Goal: Information Seeking & Learning: Learn about a topic

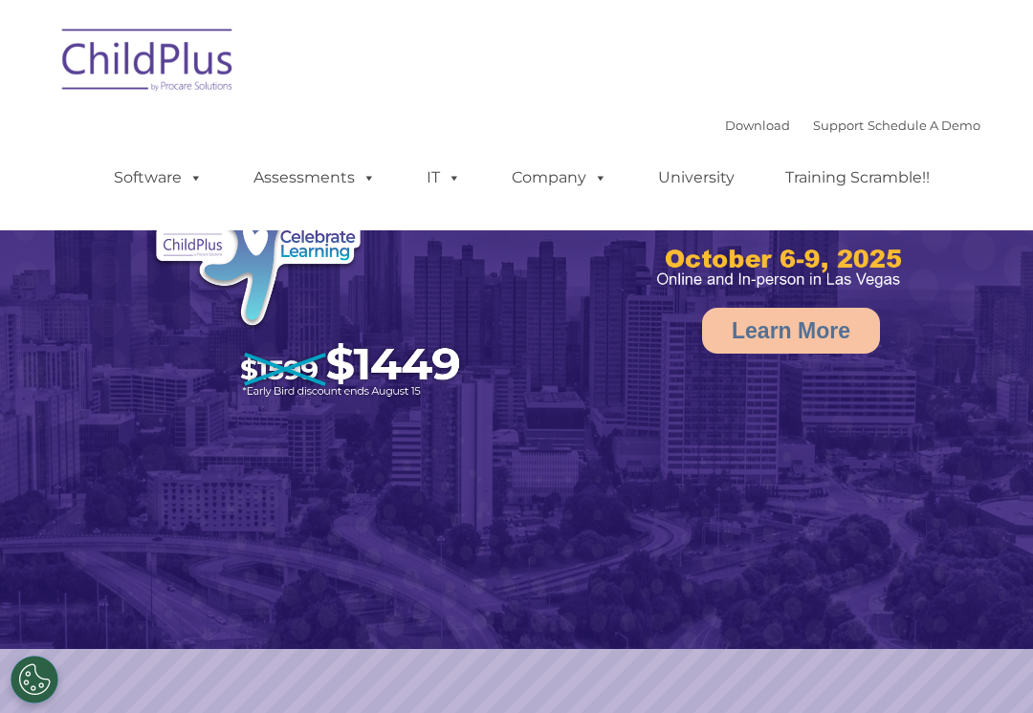
select select "MEDIUM"
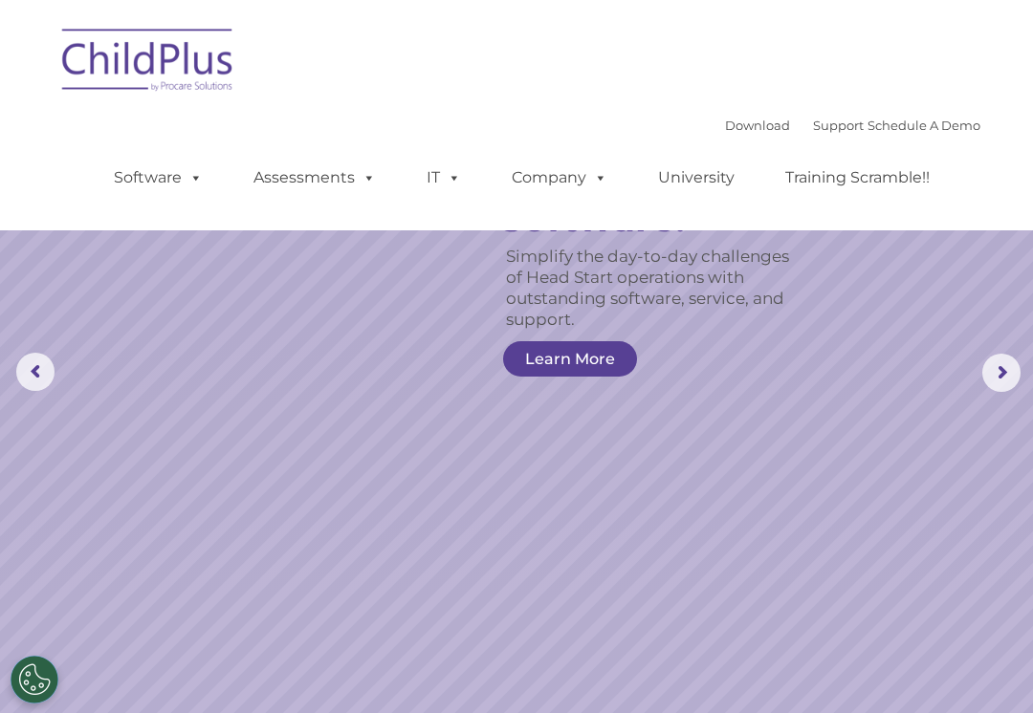
click at [94, 70] on img at bounding box center [148, 63] width 191 height 96
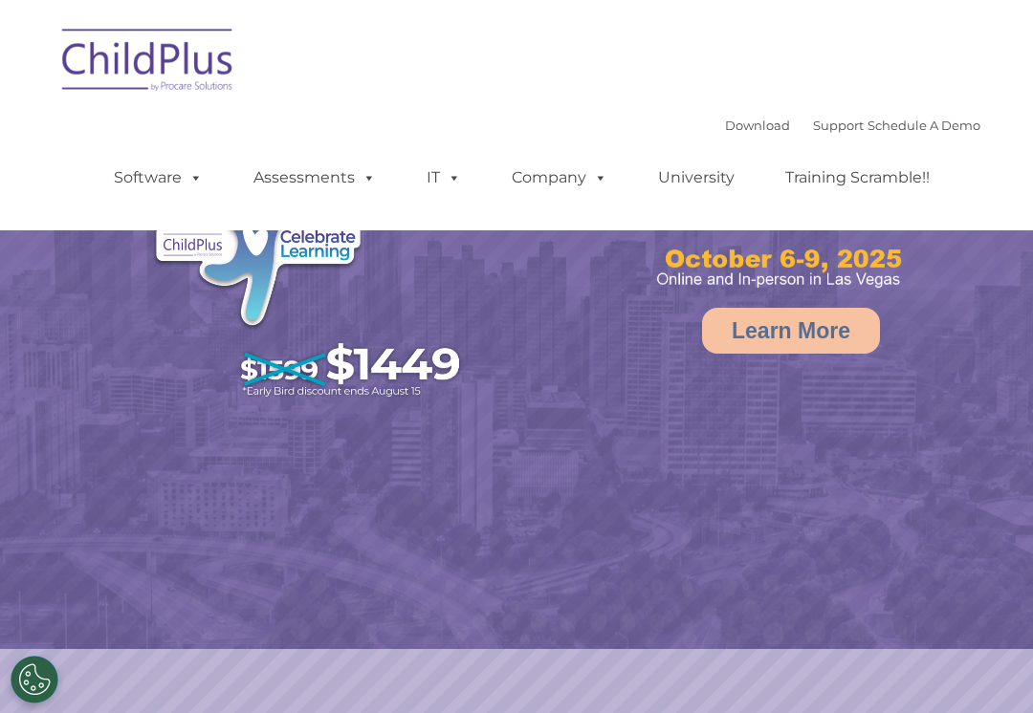
select select "MEDIUM"
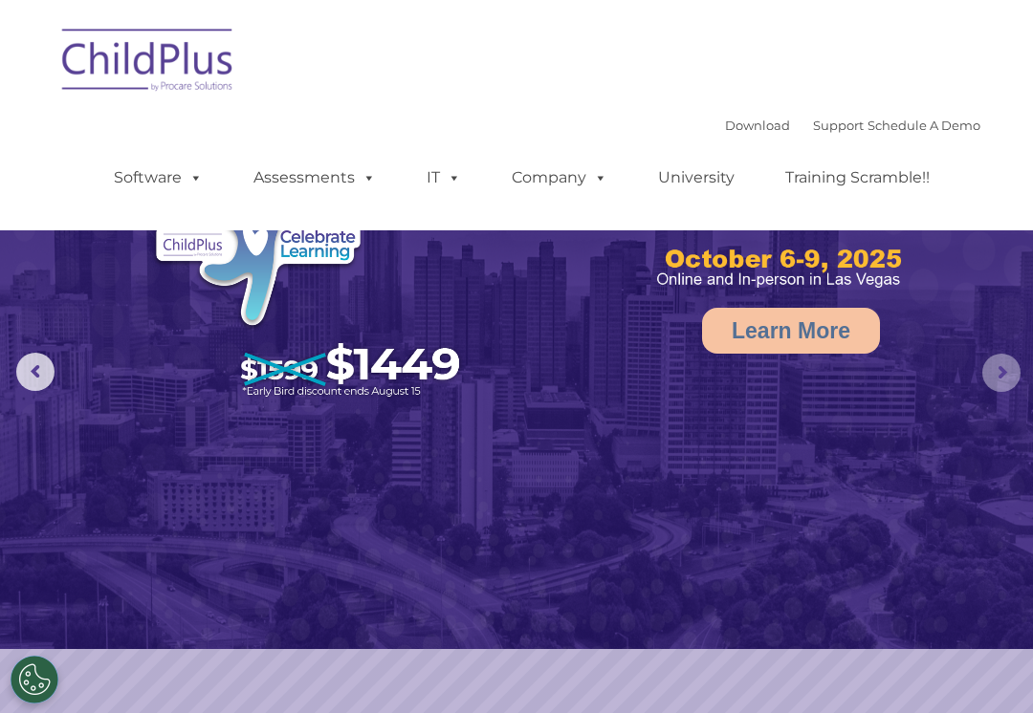
click at [998, 378] on rs-arrow at bounding box center [1001, 373] width 38 height 38
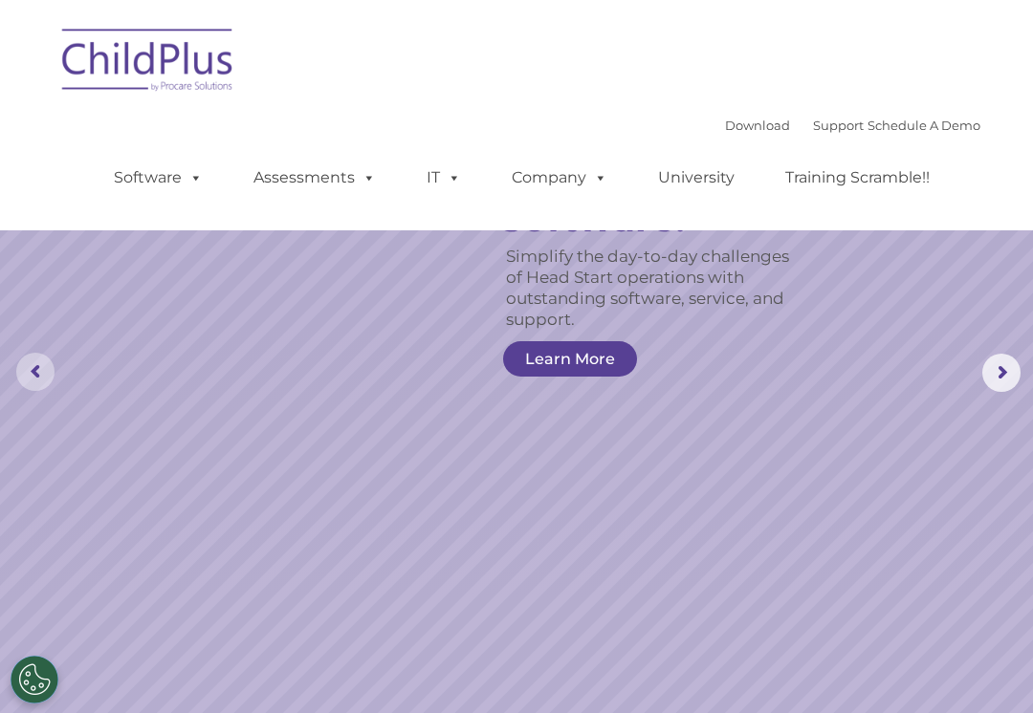
click at [31, 372] on rs-arrow at bounding box center [35, 372] width 38 height 38
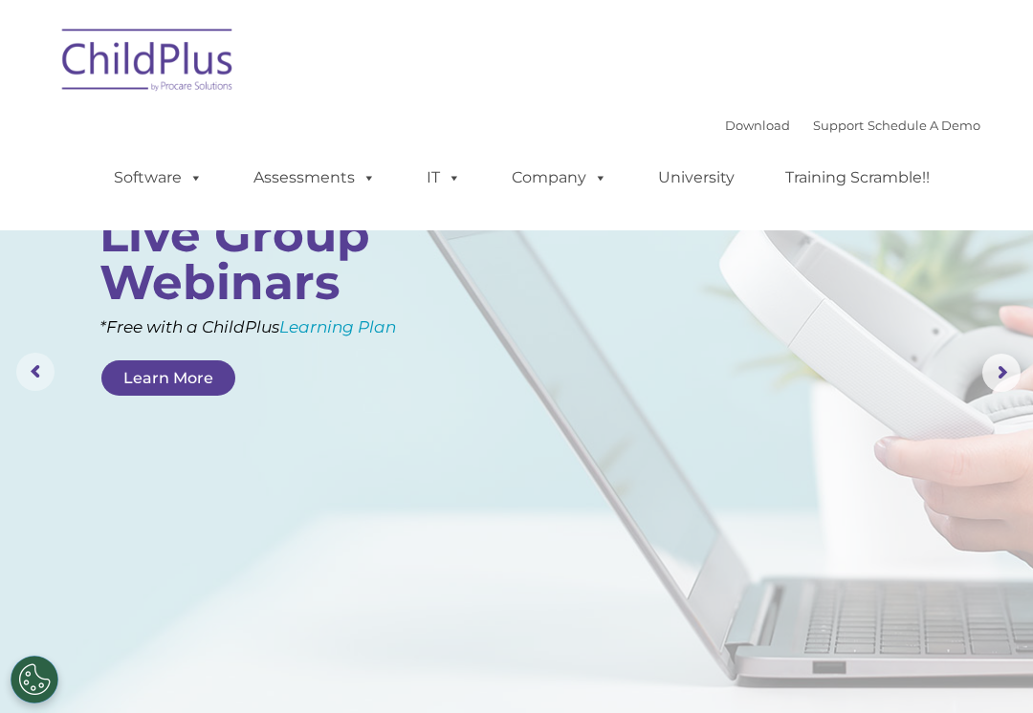
click at [32, 371] on rs-arrow at bounding box center [35, 372] width 38 height 38
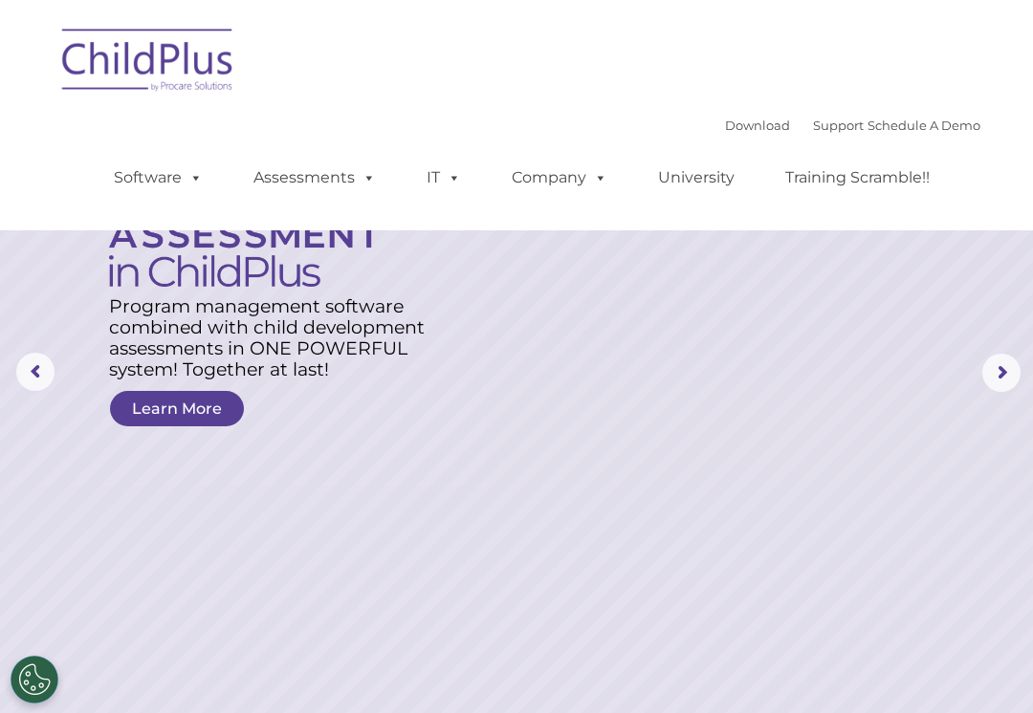
click at [16, 369] on rs-arrow at bounding box center [35, 372] width 38 height 38
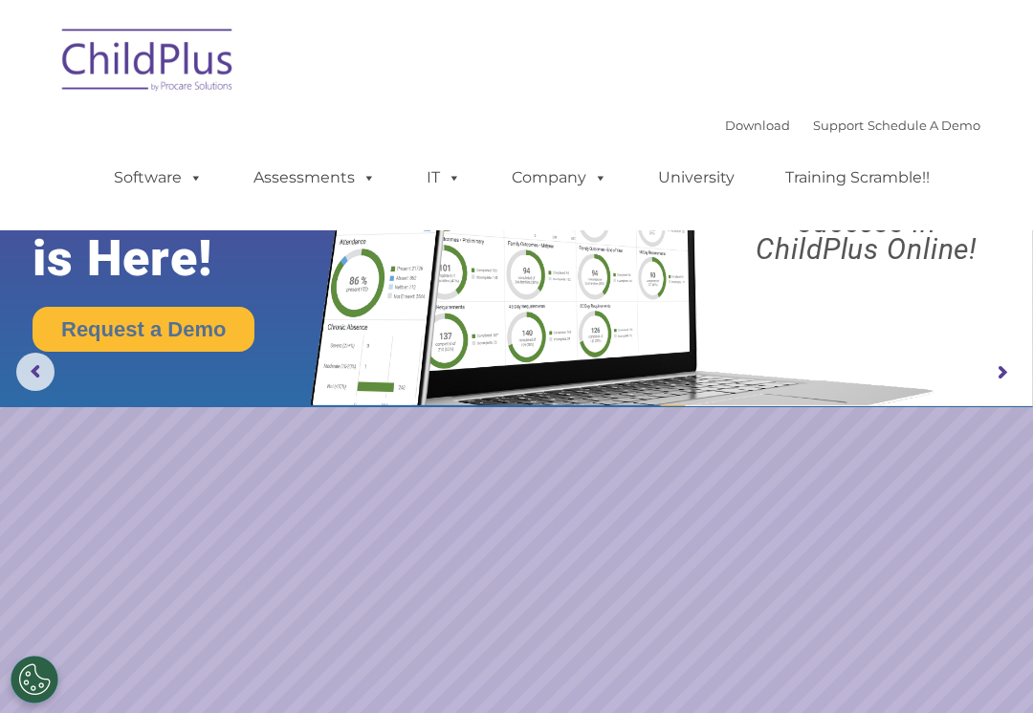
click at [1005, 376] on rs-arrow at bounding box center [1001, 373] width 38 height 38
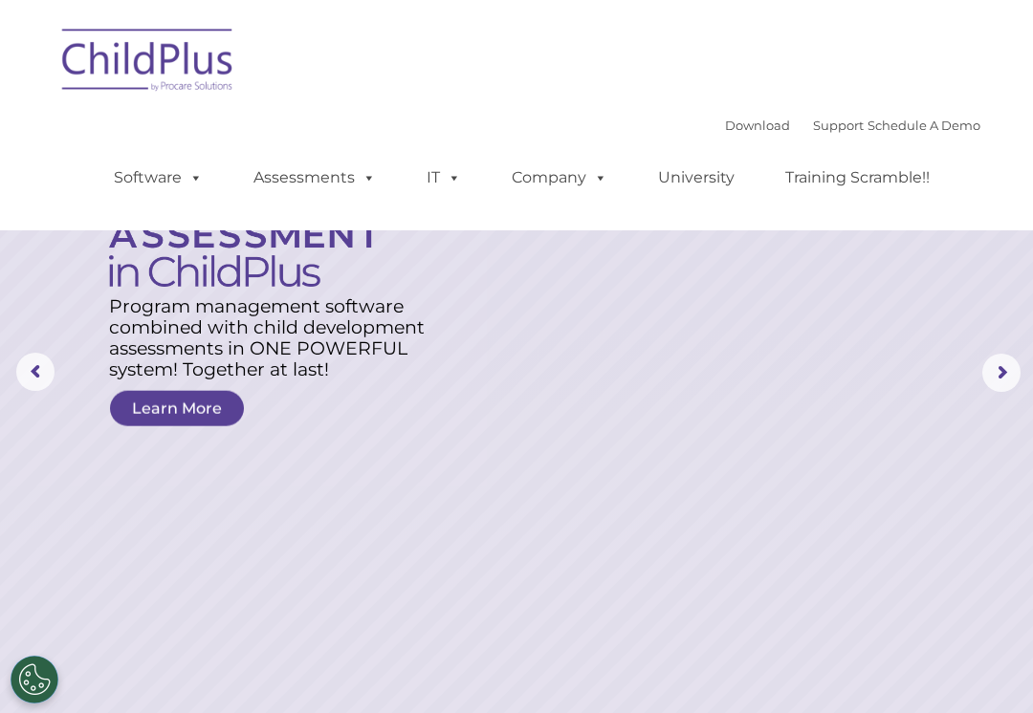
click at [1000, 372] on rs-arrow at bounding box center [1001, 373] width 38 height 38
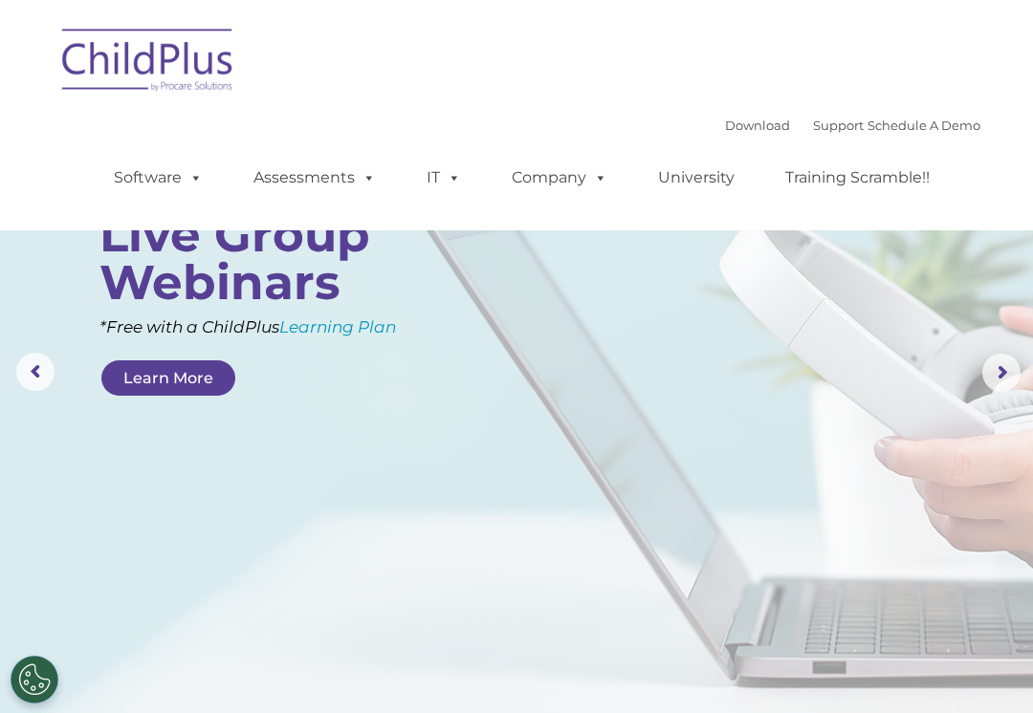
click at [993, 380] on rs-arrow at bounding box center [1001, 373] width 38 height 38
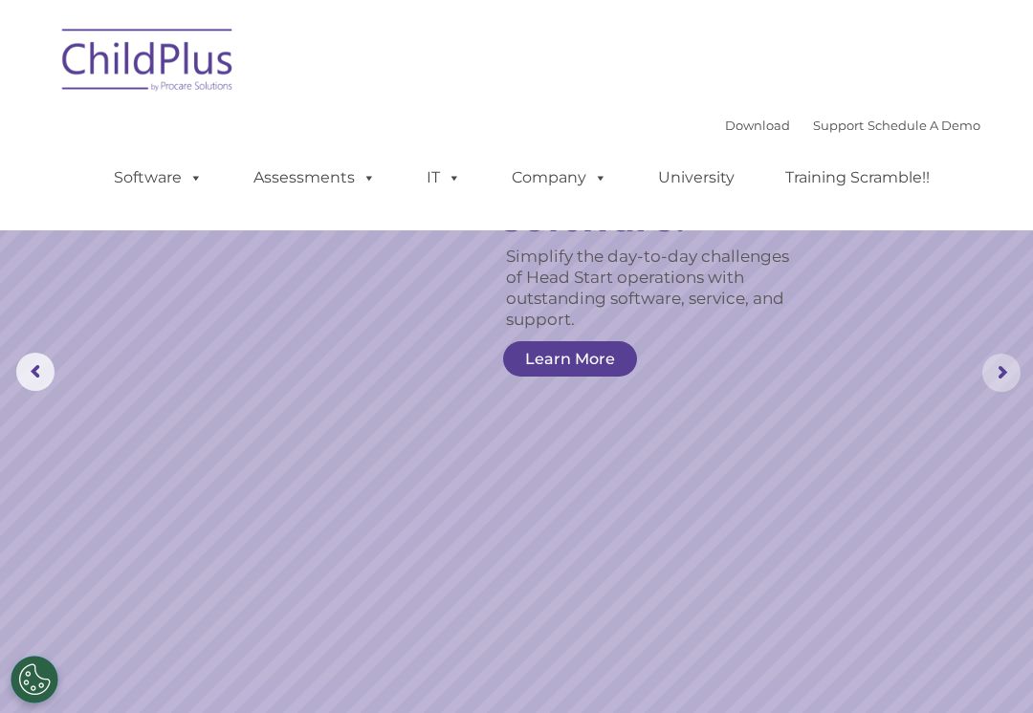
click at [1002, 381] on rs-arrow at bounding box center [1001, 373] width 38 height 38
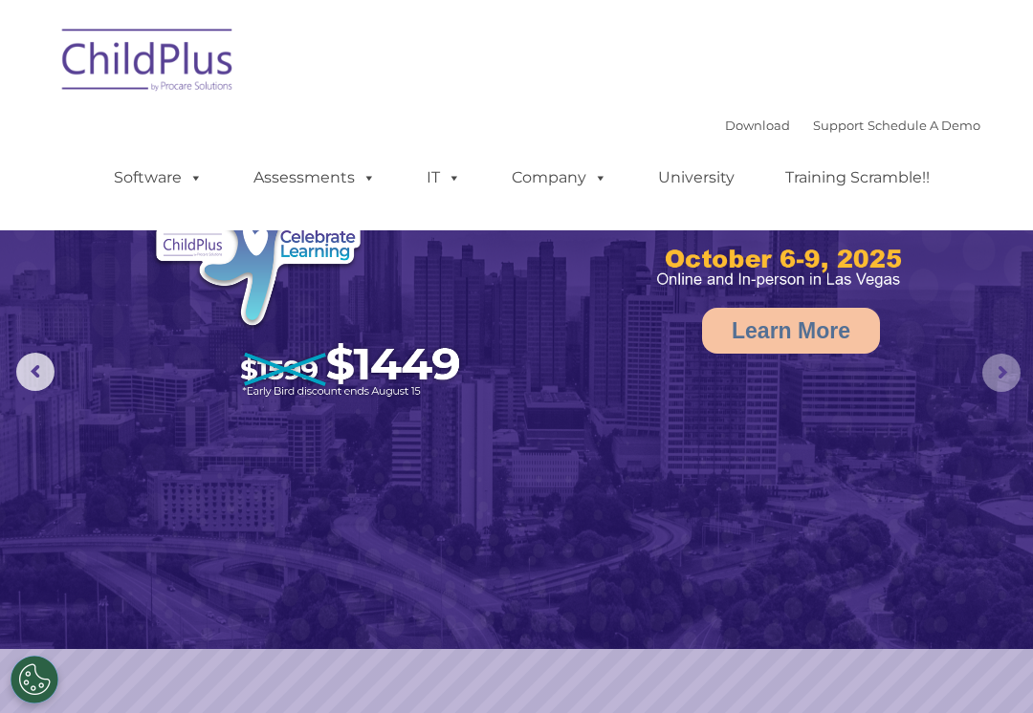
click at [996, 379] on rs-arrow at bounding box center [1001, 373] width 38 height 38
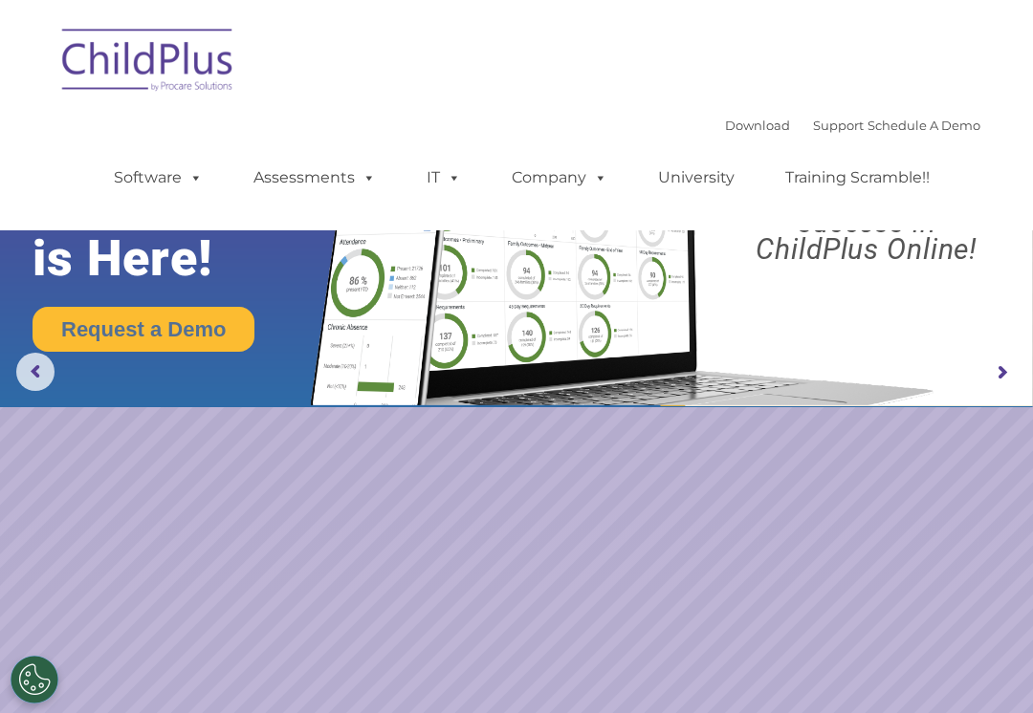
click at [995, 379] on rs-arrow at bounding box center [1001, 373] width 38 height 38
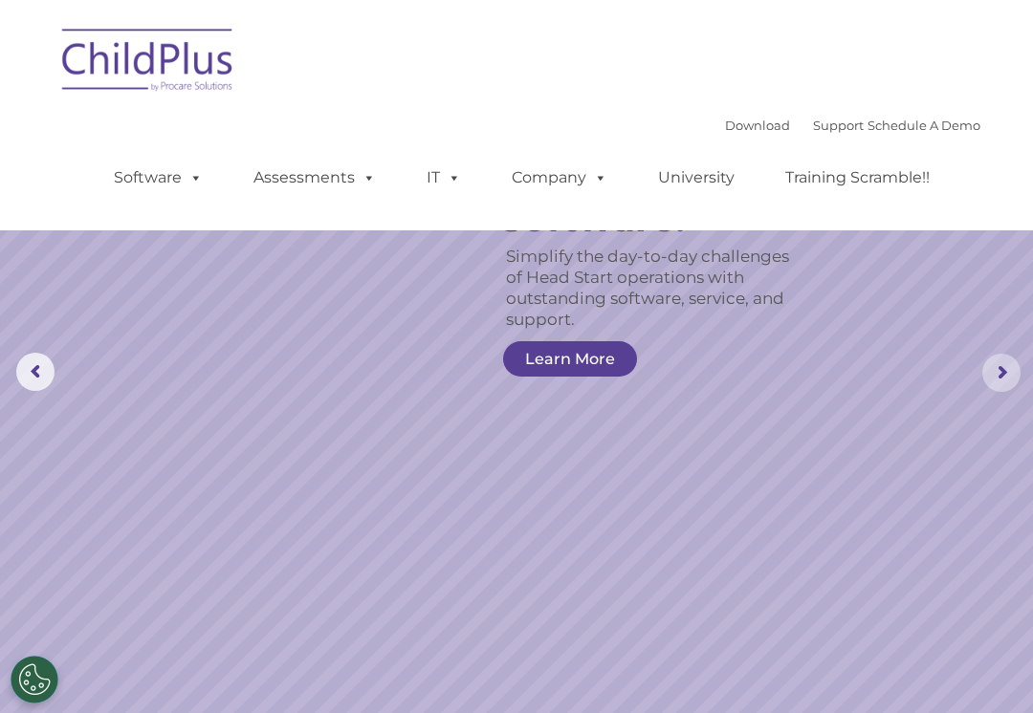
click at [1005, 383] on rs-arrow at bounding box center [1001, 373] width 38 height 38
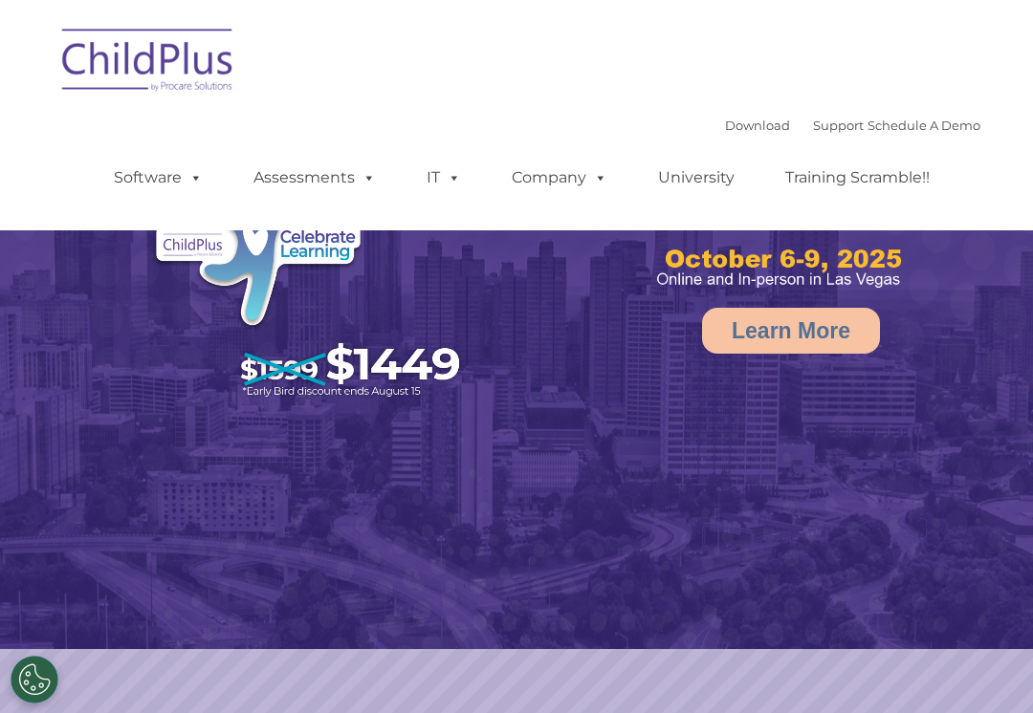
select select "MEDIUM"
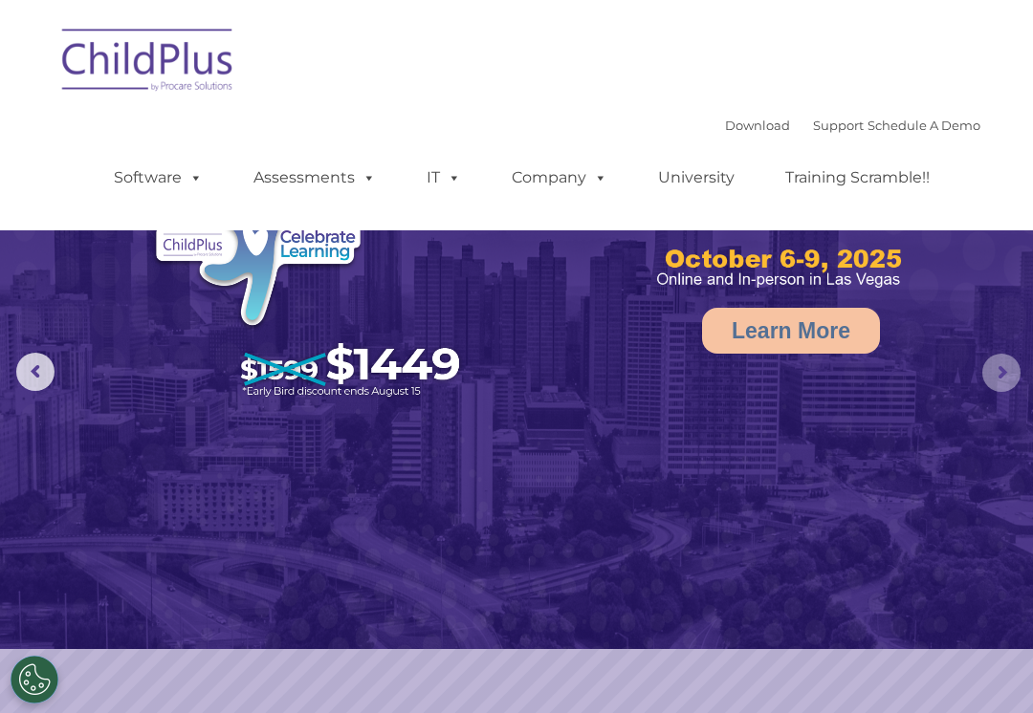
click at [997, 385] on rs-arrow at bounding box center [1001, 373] width 38 height 38
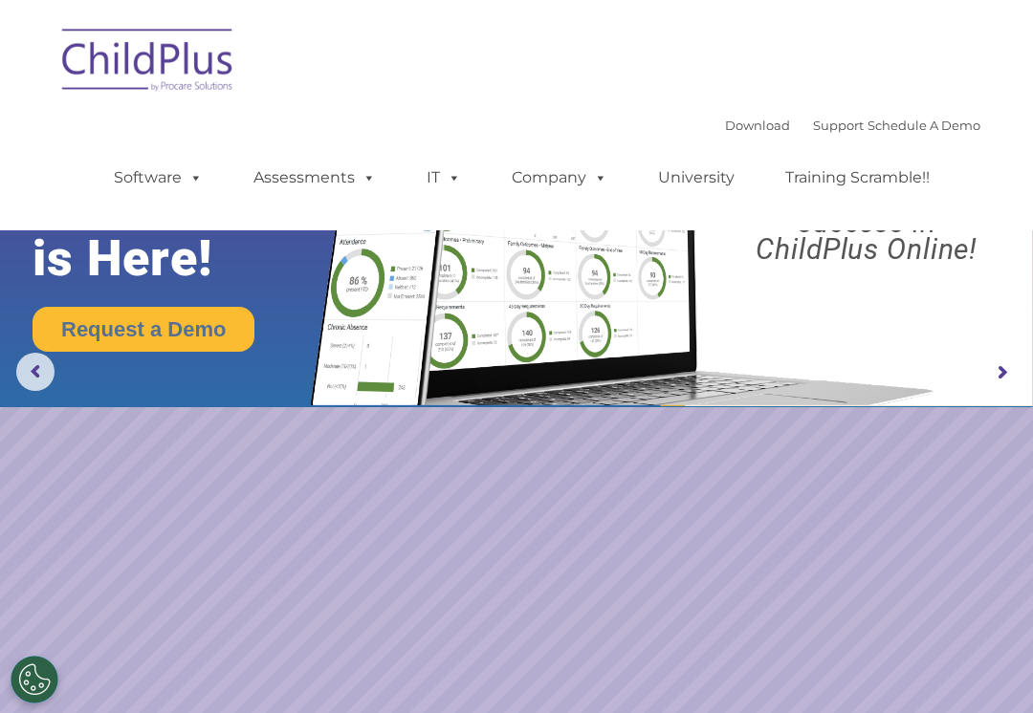
click at [986, 374] on rs-arrow at bounding box center [1001, 373] width 38 height 38
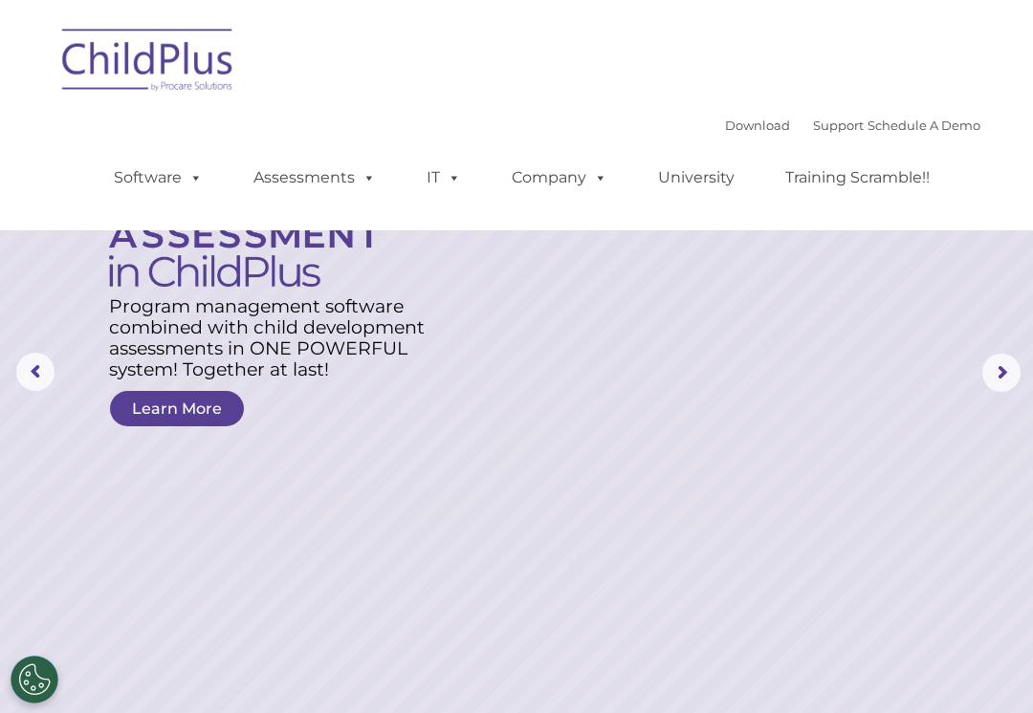
click at [31, 376] on rs-arrow at bounding box center [35, 372] width 38 height 38
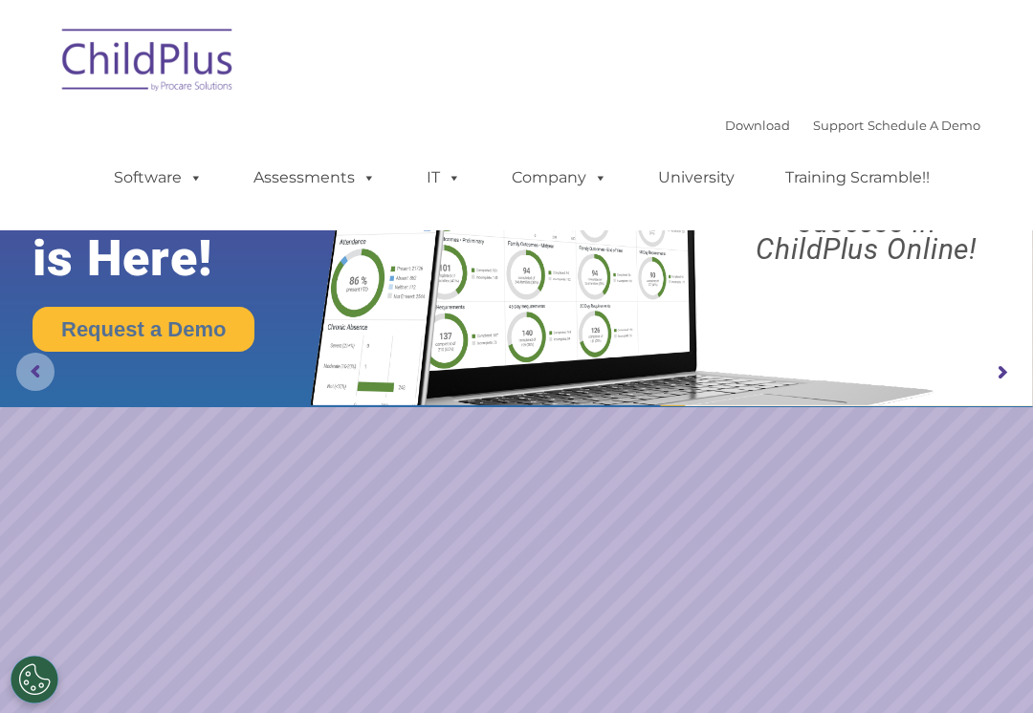
click at [31, 371] on rs-arrow at bounding box center [35, 372] width 38 height 38
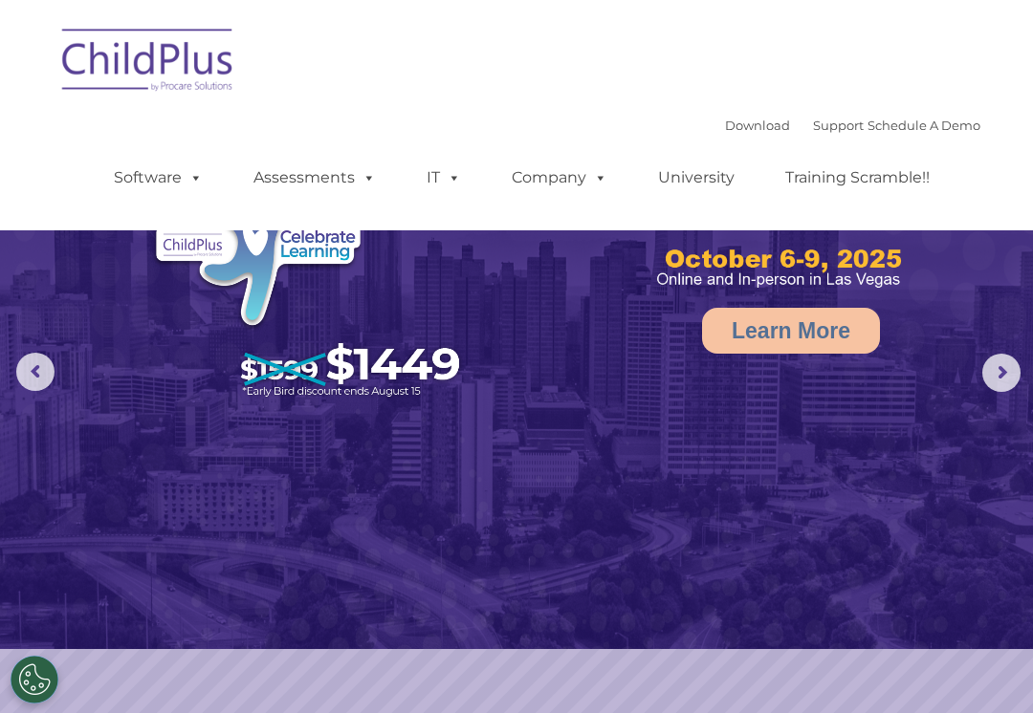
click at [31, 369] on rs-arrow at bounding box center [35, 372] width 38 height 38
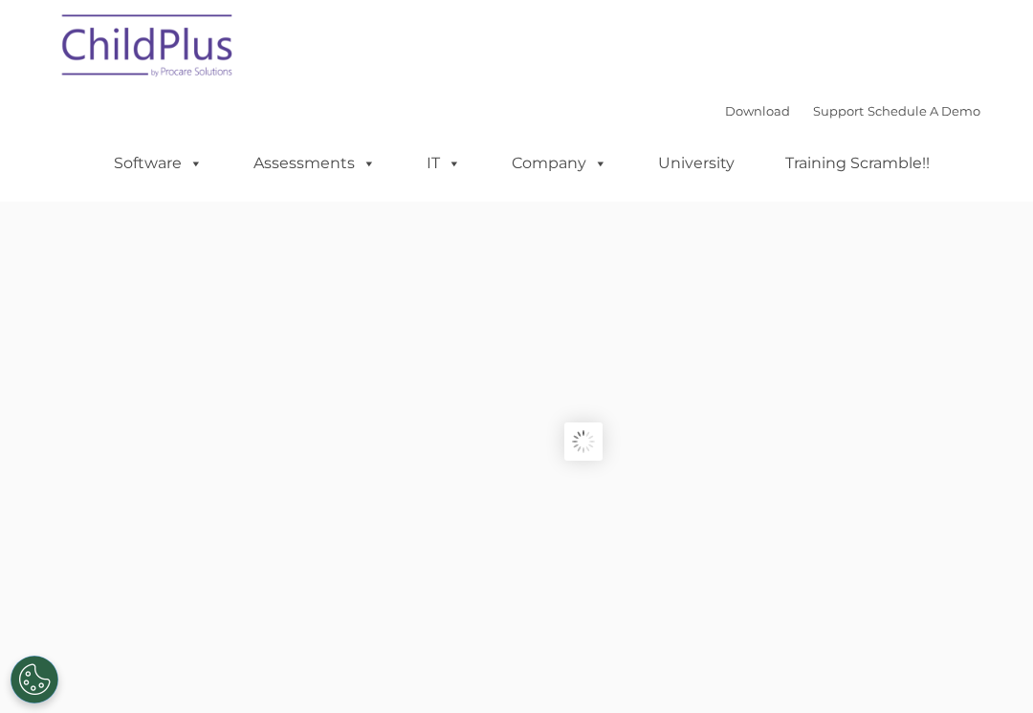
type input ""
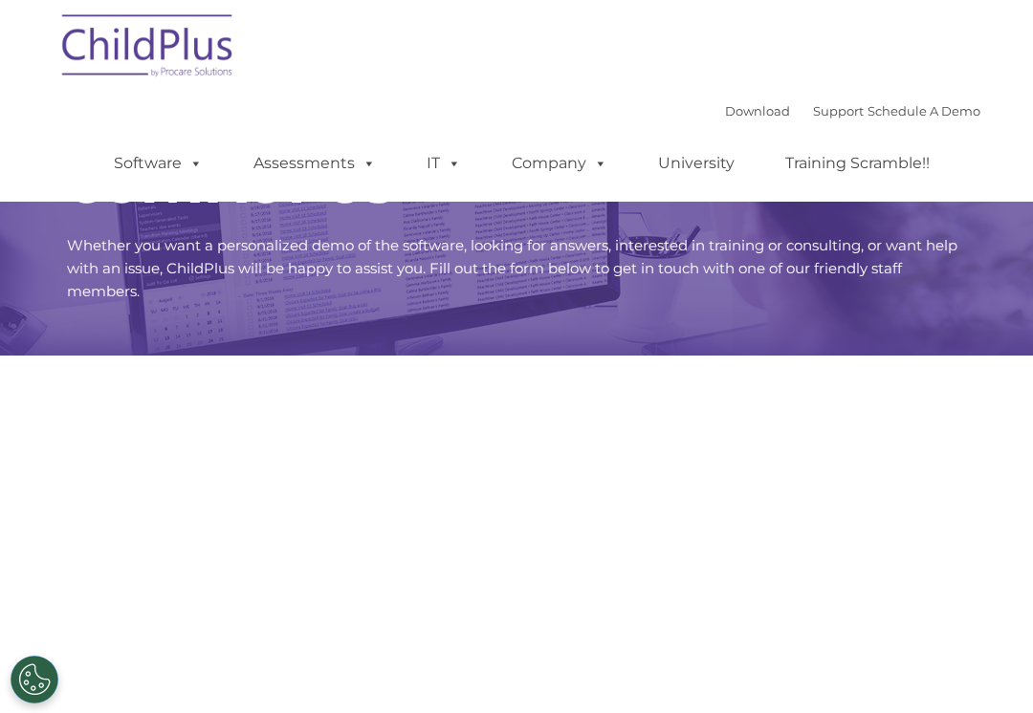
select select "MEDIUM"
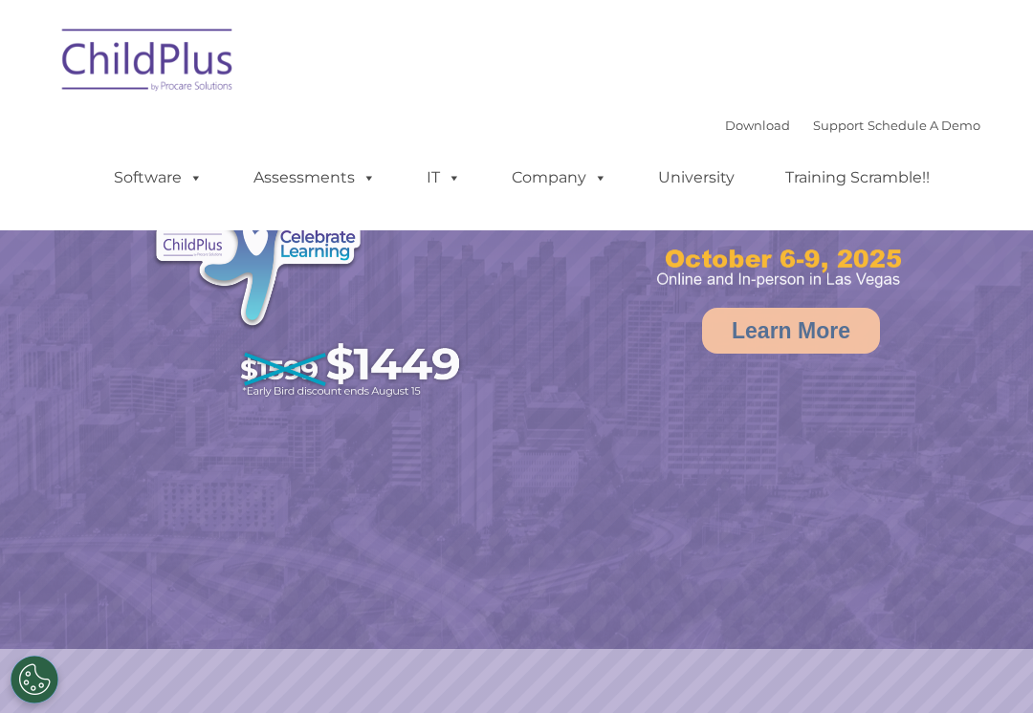
select select "MEDIUM"
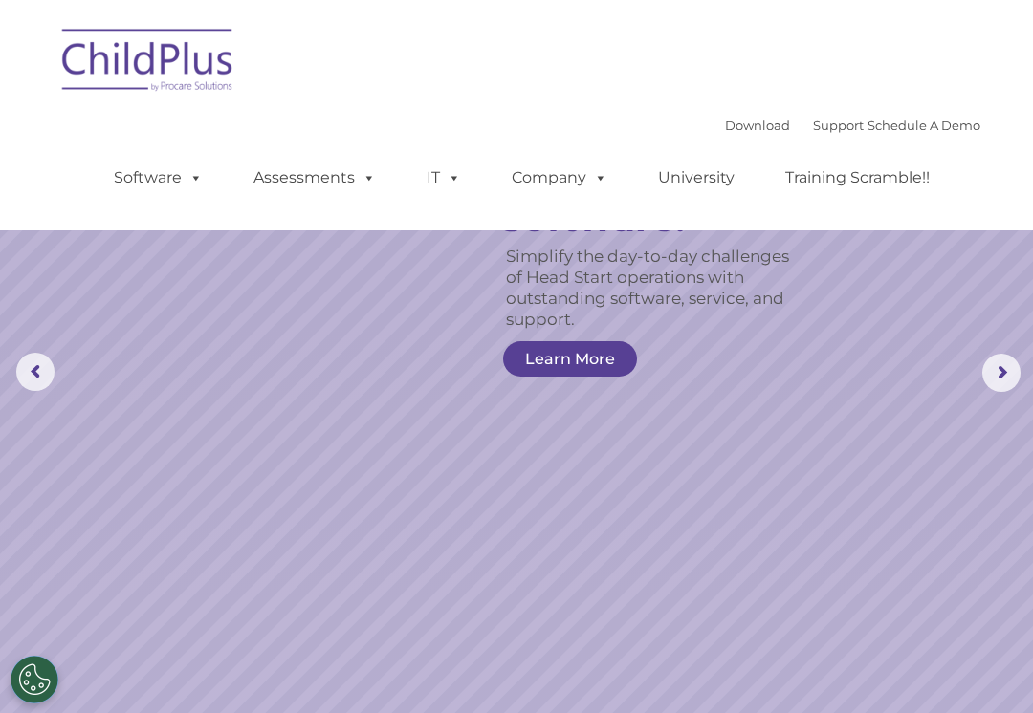
click at [40, 374] on rs-arrow at bounding box center [35, 372] width 38 height 38
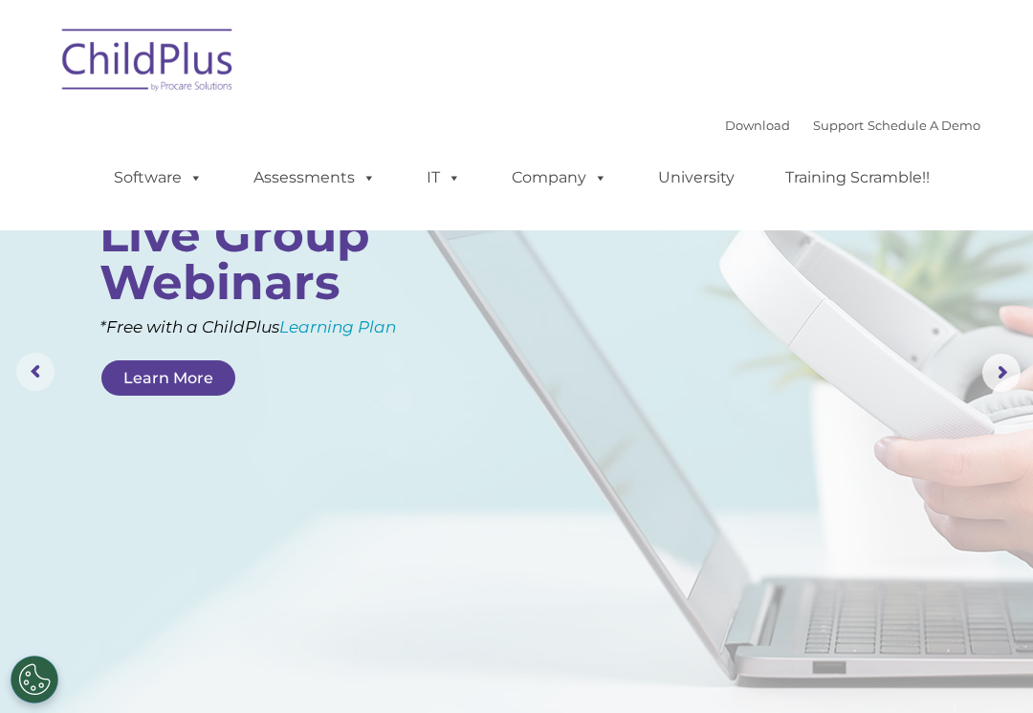
click at [38, 369] on rs-arrow at bounding box center [35, 372] width 38 height 38
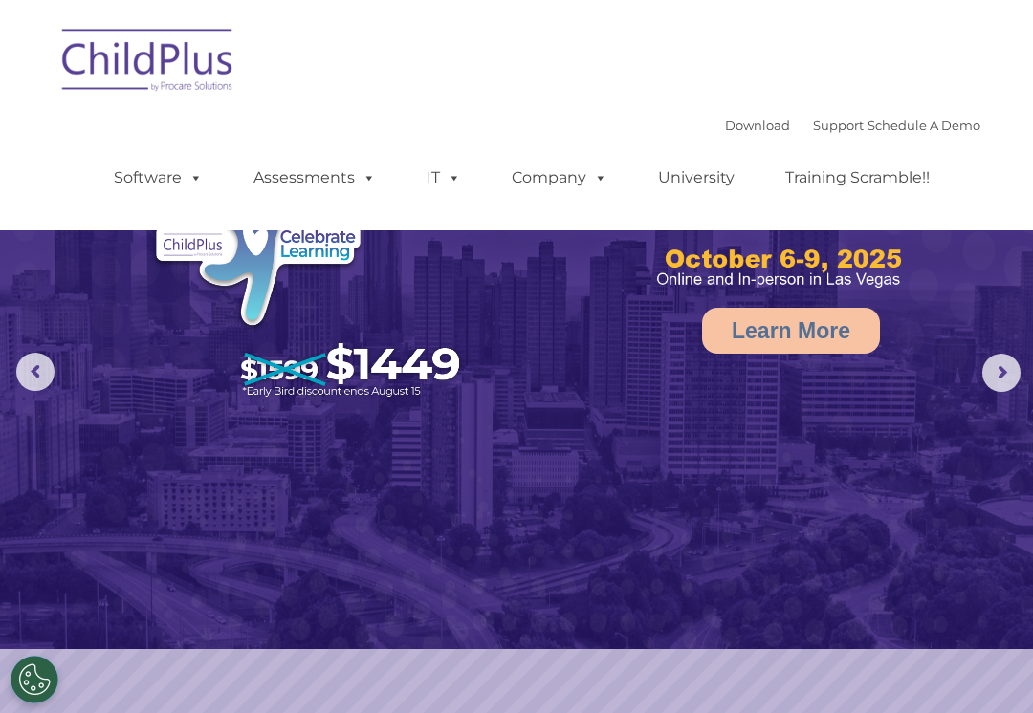
select select "MEDIUM"
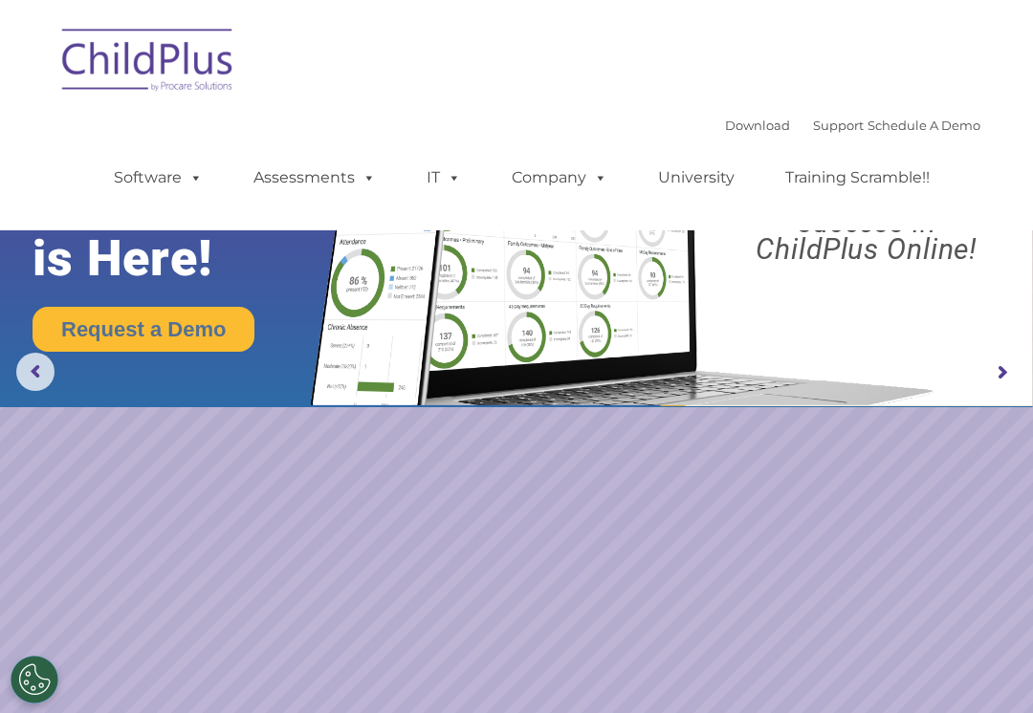
click at [994, 366] on rs-arrow at bounding box center [1001, 373] width 38 height 38
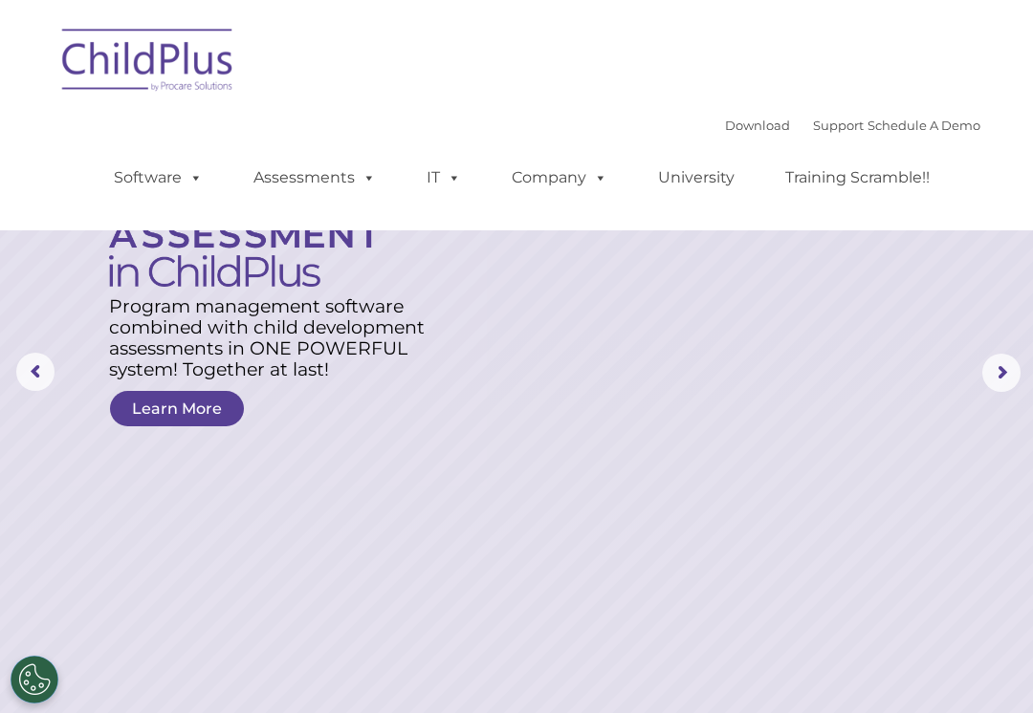
click at [999, 371] on rs-arrow at bounding box center [1001, 373] width 38 height 38
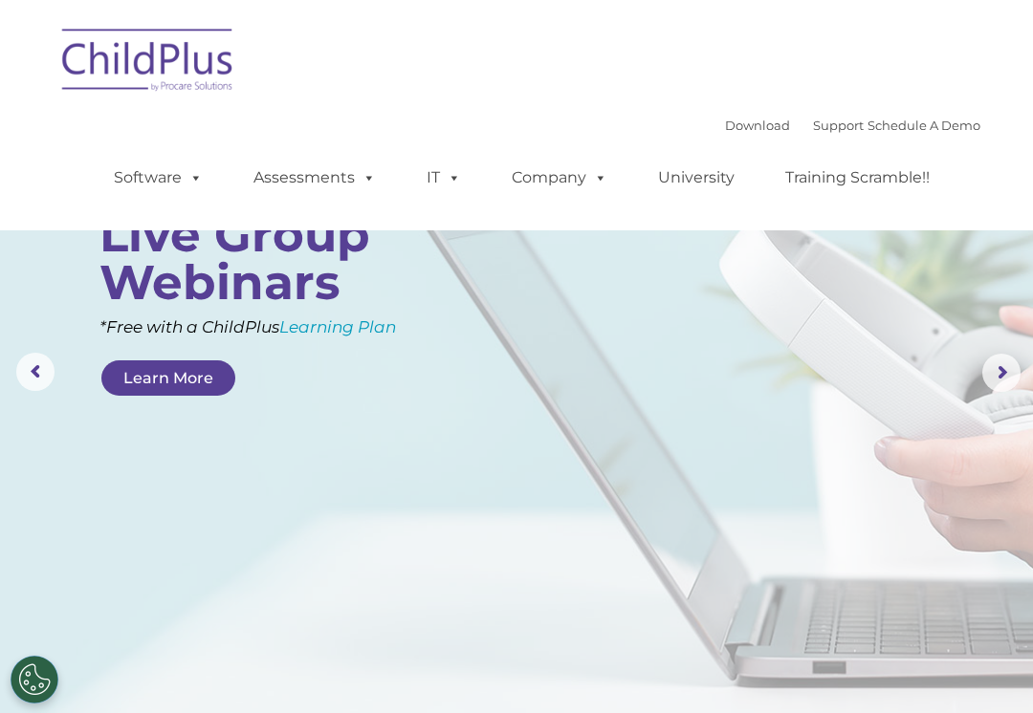
click at [995, 365] on rs-arrow at bounding box center [1001, 373] width 38 height 38
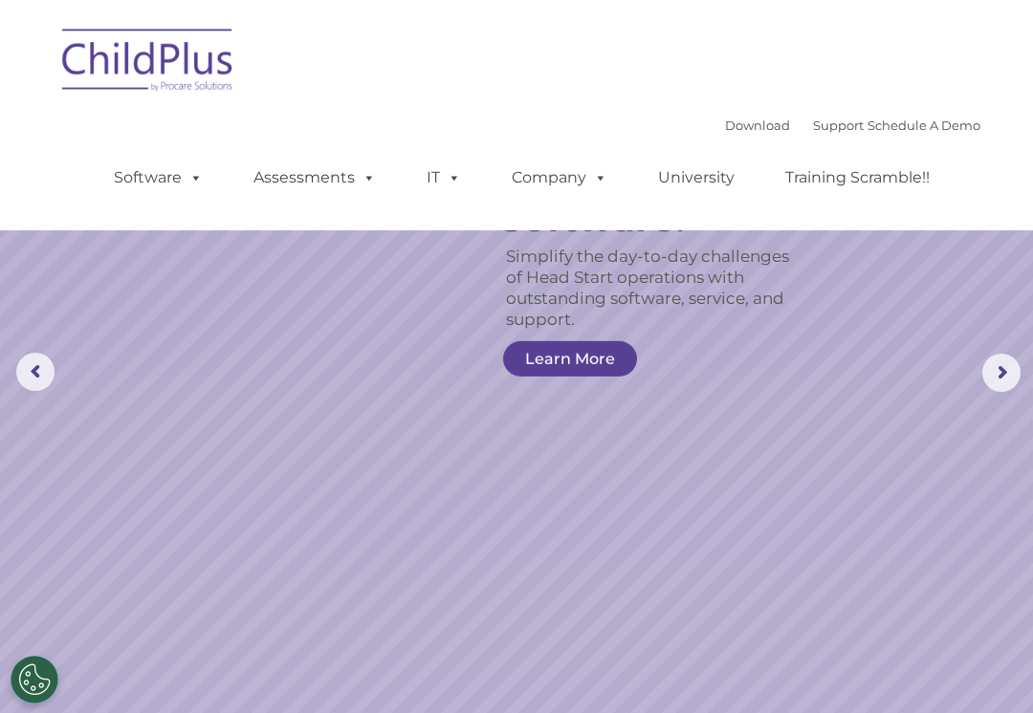
click at [995, 366] on rs-arrow at bounding box center [1001, 373] width 38 height 38
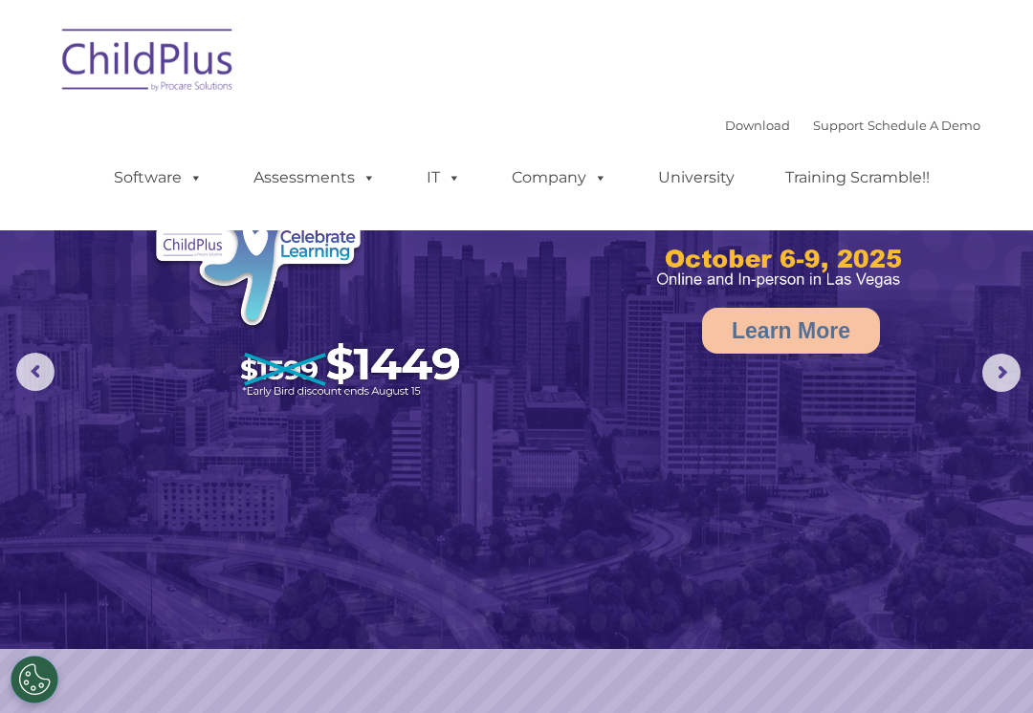
click at [996, 379] on rs-arrow at bounding box center [1001, 373] width 38 height 38
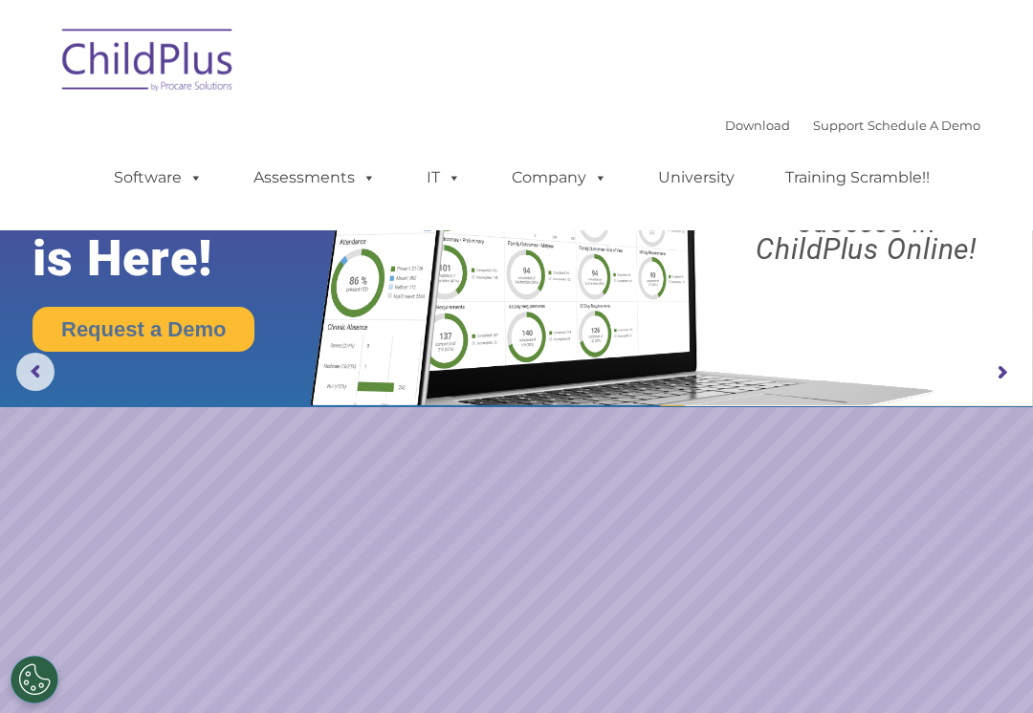
click at [997, 380] on rs-arrow at bounding box center [1001, 373] width 38 height 38
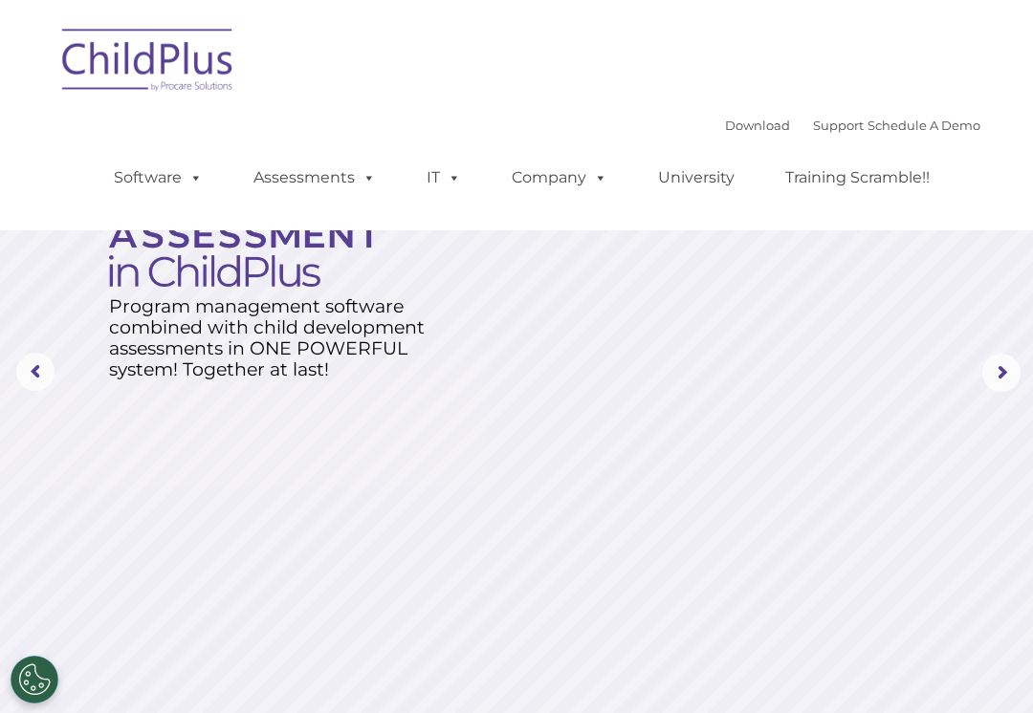
click at [997, 381] on rs-arrow at bounding box center [1001, 373] width 38 height 38
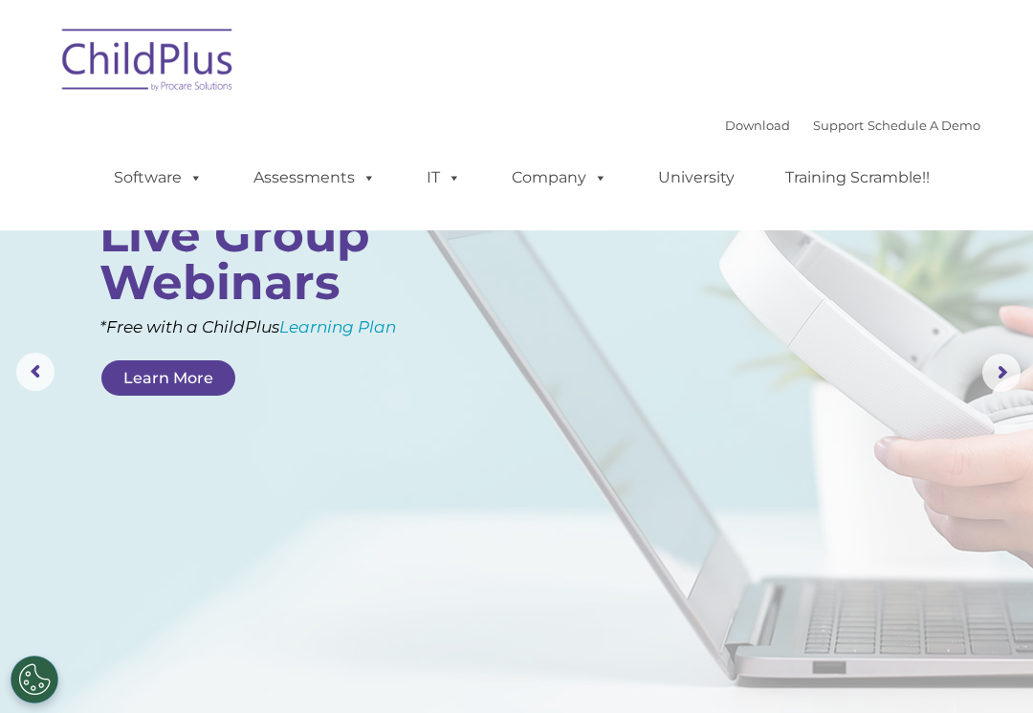
click at [1002, 376] on rs-arrow at bounding box center [1001, 373] width 38 height 38
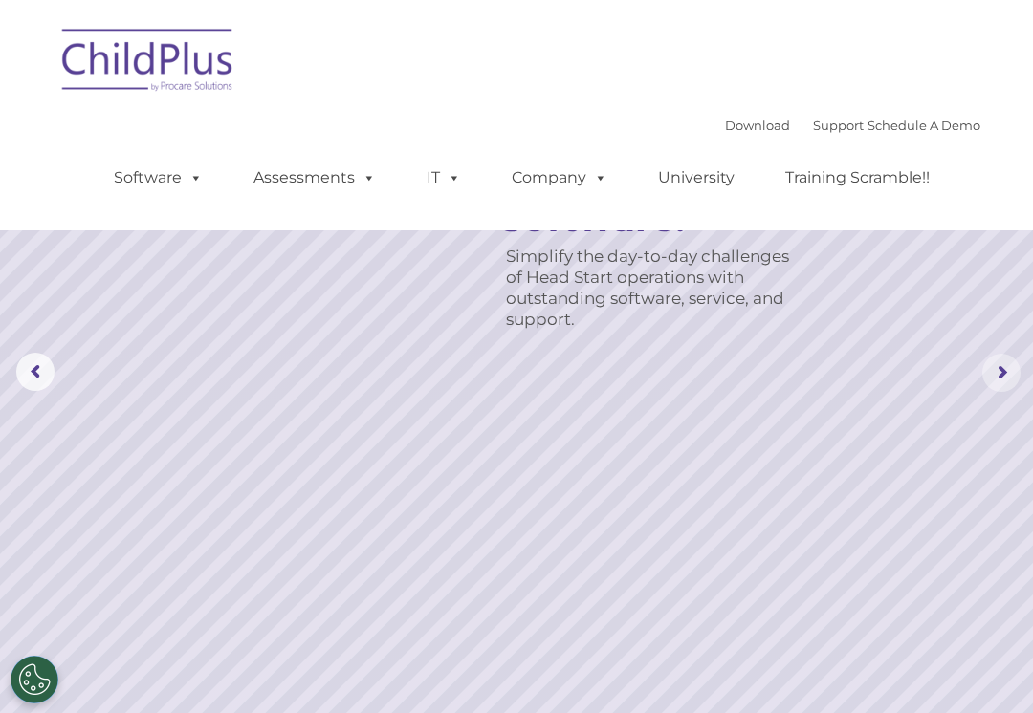
click at [1003, 376] on rs-arrow at bounding box center [1001, 373] width 38 height 38
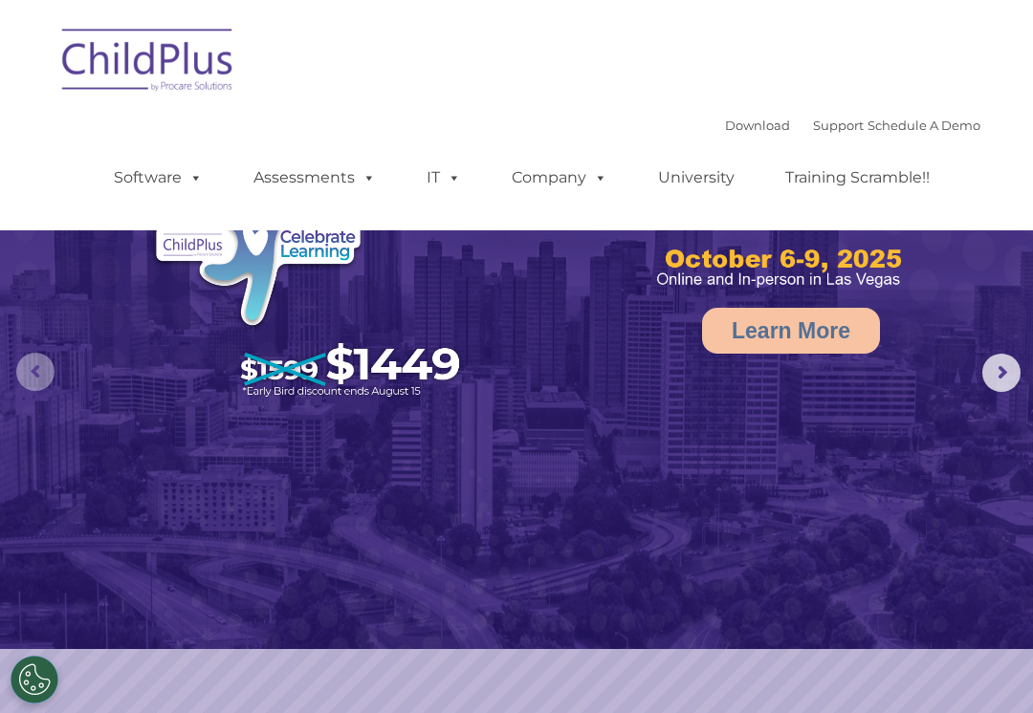
click at [20, 383] on rs-arrow at bounding box center [35, 372] width 38 height 38
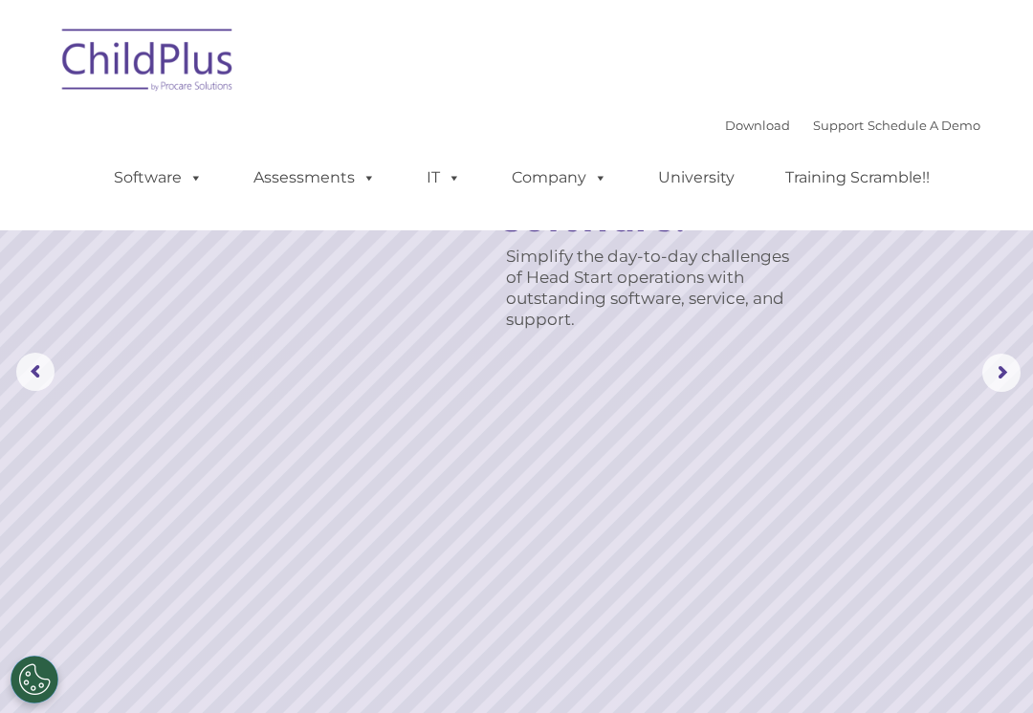
click at [40, 370] on rs-arrow at bounding box center [35, 372] width 38 height 38
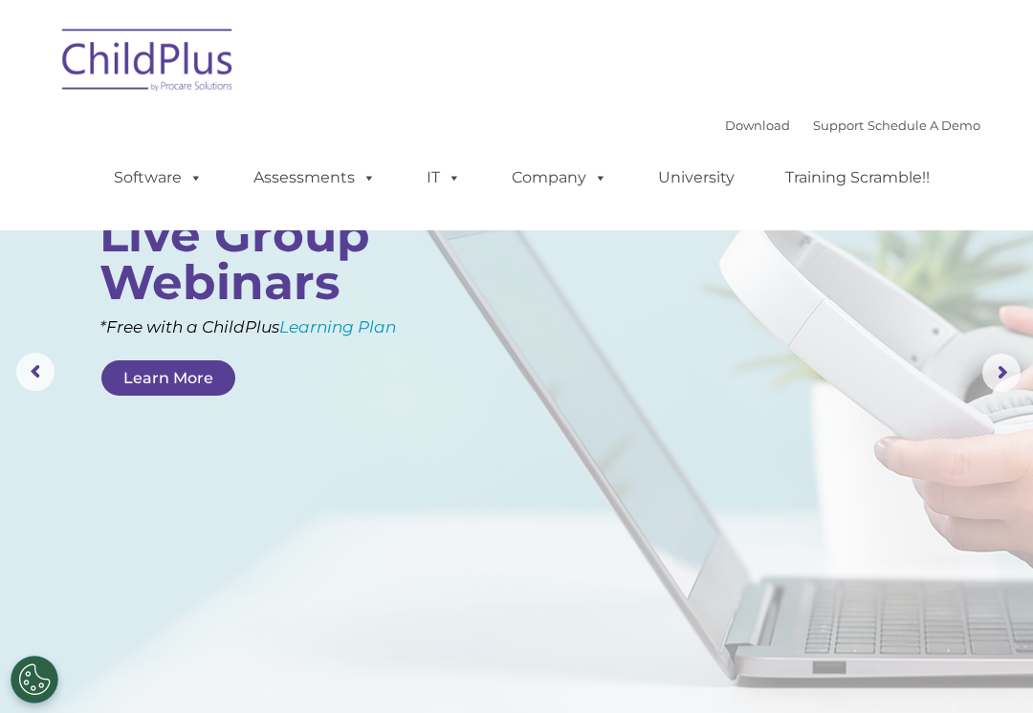
click at [44, 382] on rs-arrow at bounding box center [35, 372] width 38 height 38
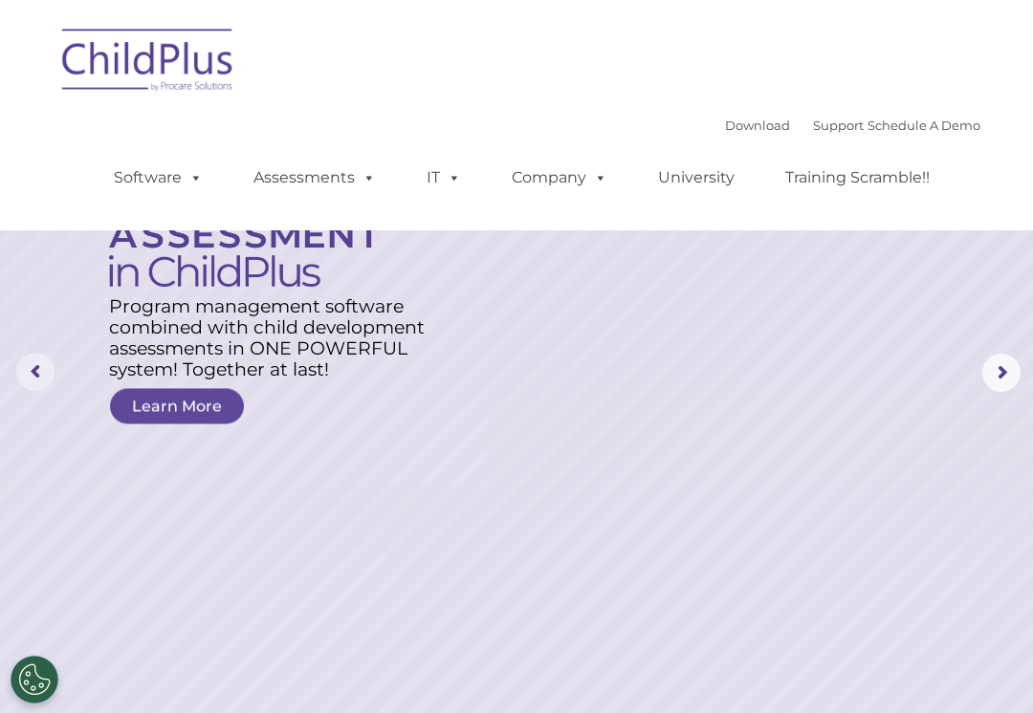
click at [33, 370] on rs-arrow at bounding box center [35, 372] width 38 height 38
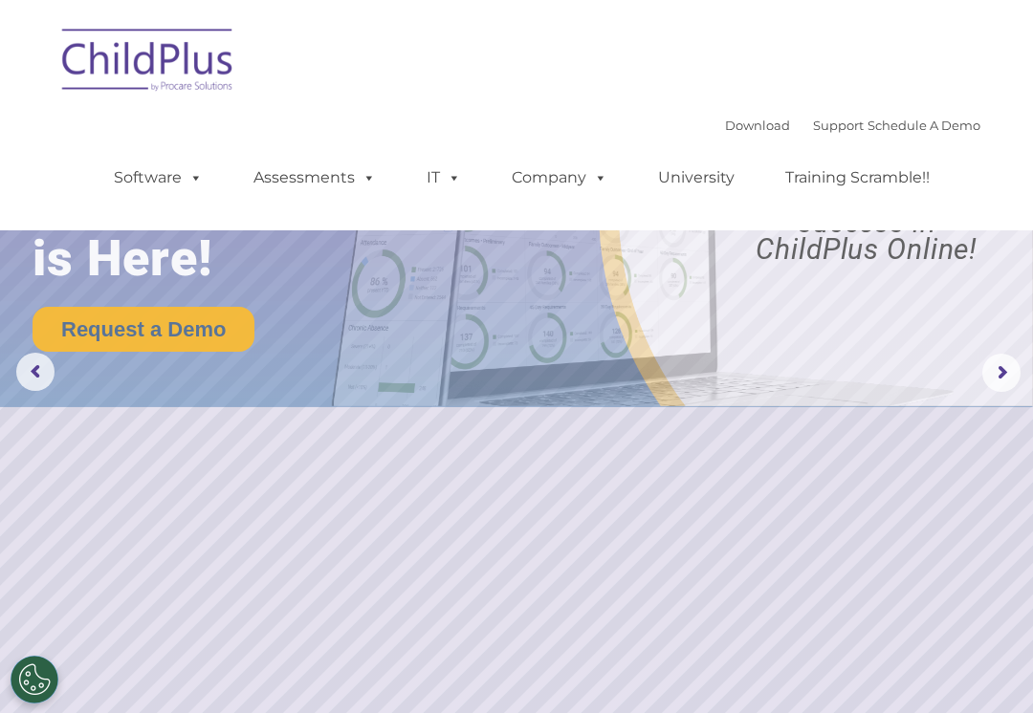
click at [42, 376] on rs-arrow at bounding box center [35, 372] width 38 height 38
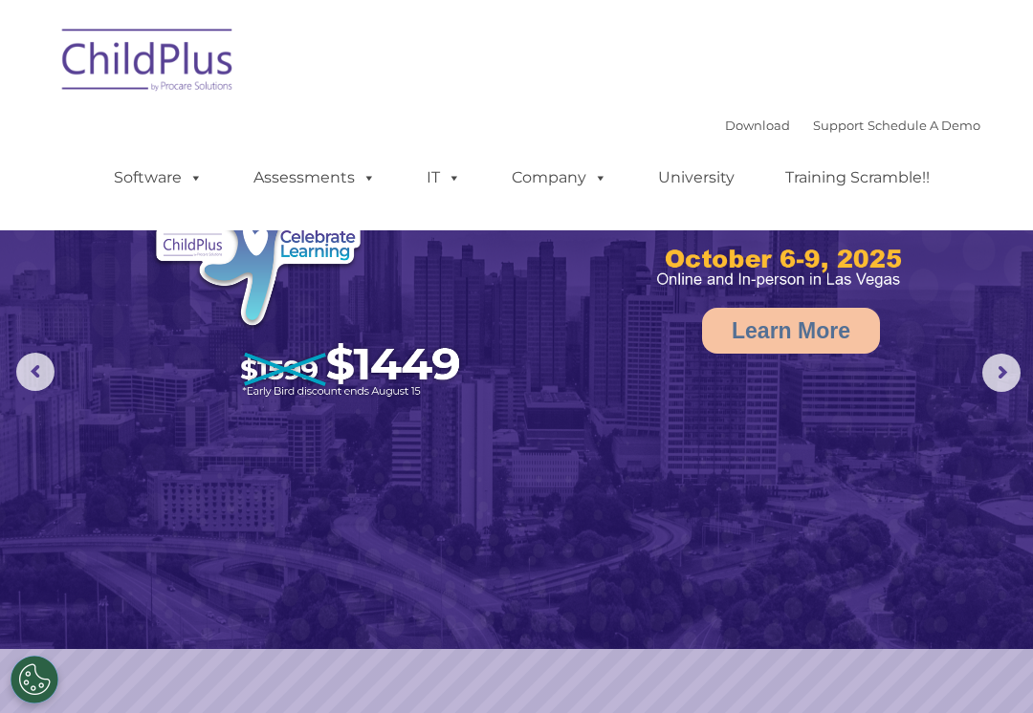
click at [39, 382] on rs-arrow at bounding box center [35, 372] width 38 height 38
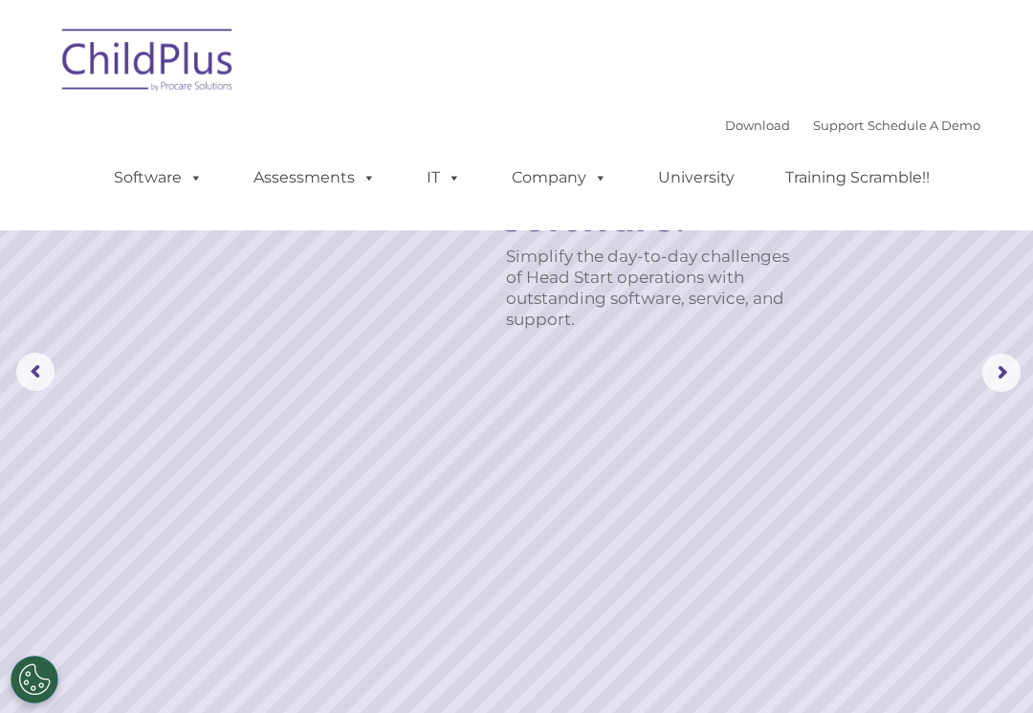
click at [42, 388] on rs-arrow at bounding box center [35, 372] width 38 height 38
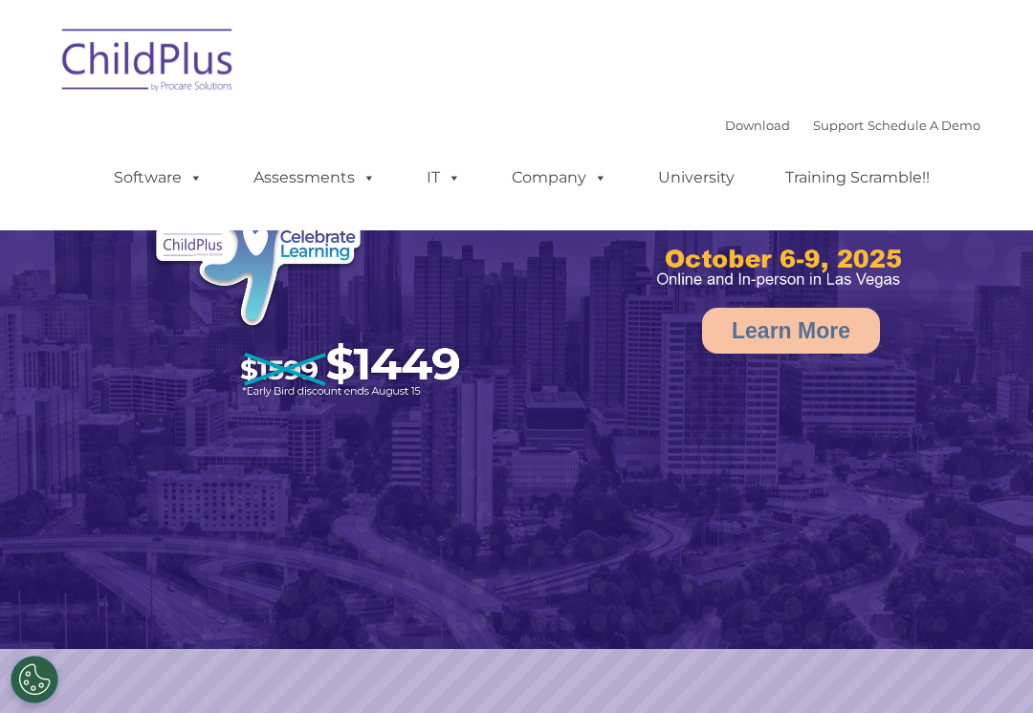
select select "MEDIUM"
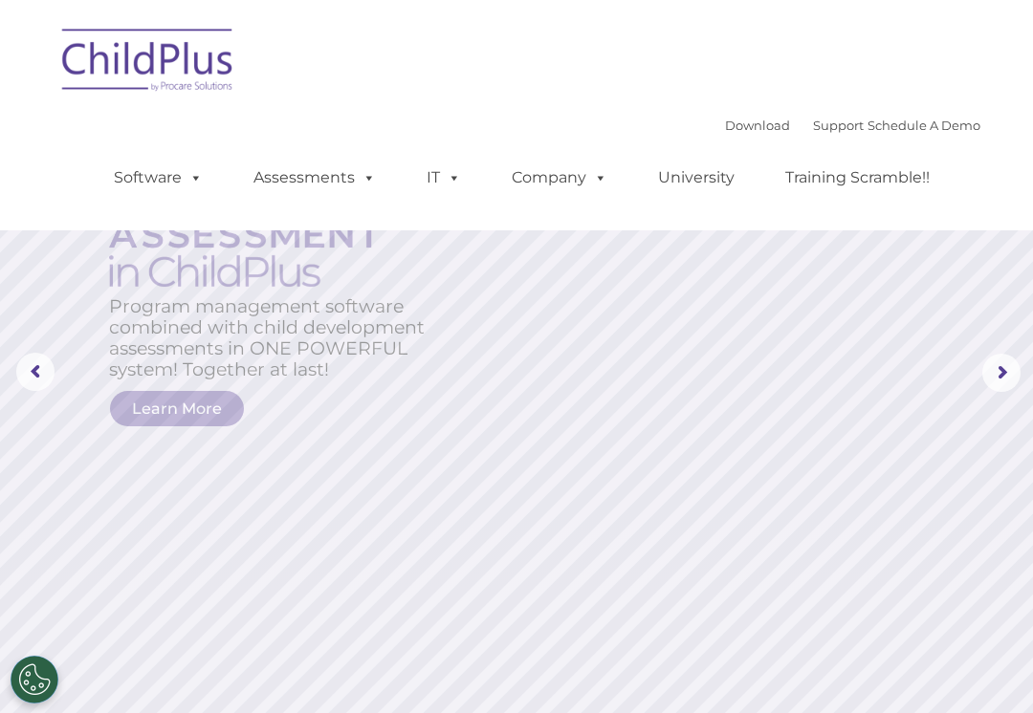
click at [1003, 368] on rs-arrow at bounding box center [1001, 373] width 38 height 38
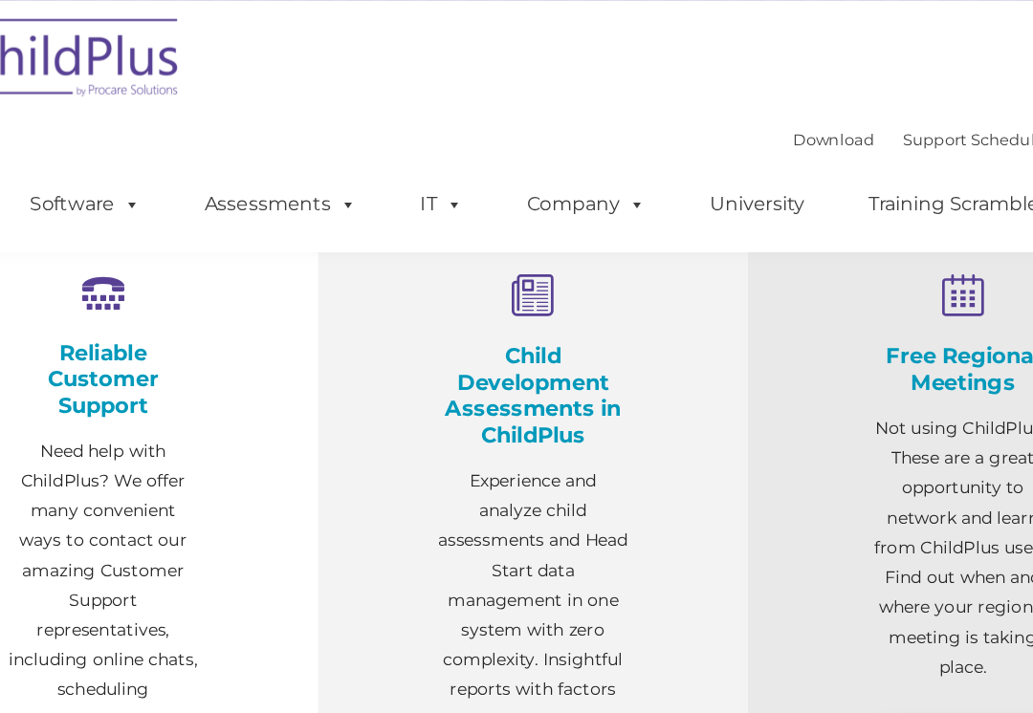
scroll to position [641, 0]
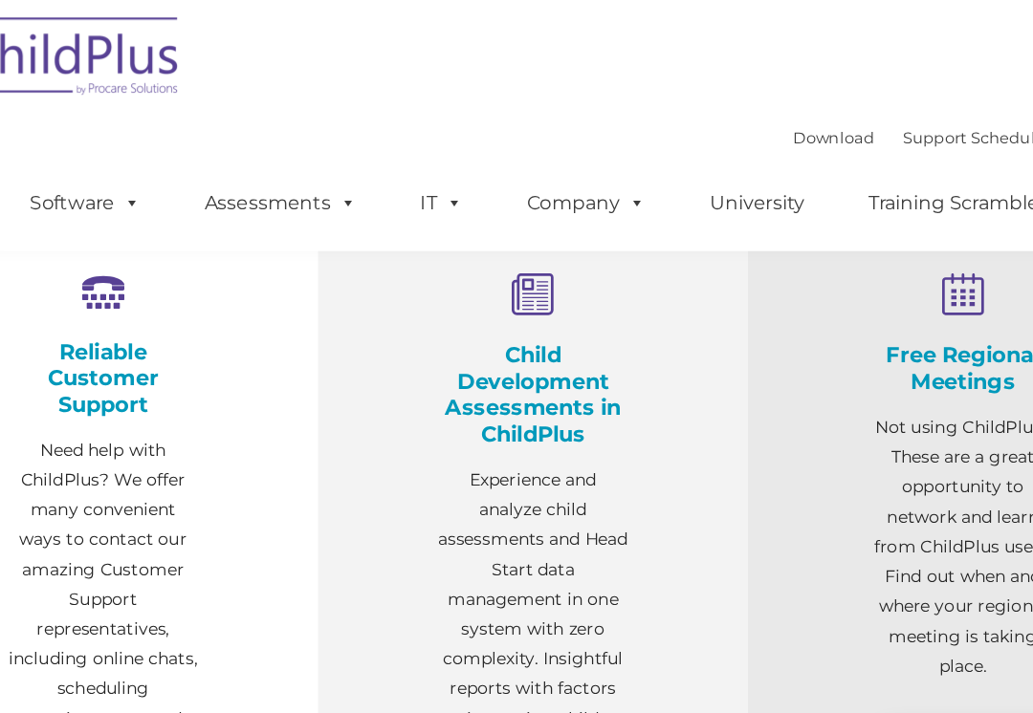
click at [440, 316] on h4 "Child Development Assessments in ChildPlus" at bounding box center [516, 317] width 153 height 84
click at [440, 319] on h4 "Child Development Assessments in ChildPlus" at bounding box center [516, 317] width 153 height 84
click at [440, 314] on h4 "Child Development Assessments in ChildPlus" at bounding box center [516, 317] width 153 height 84
click at [440, 329] on h4 "Child Development Assessments in ChildPlus" at bounding box center [516, 317] width 153 height 84
click at [440, 317] on h4 "Child Development Assessments in ChildPlus" at bounding box center [516, 317] width 153 height 84
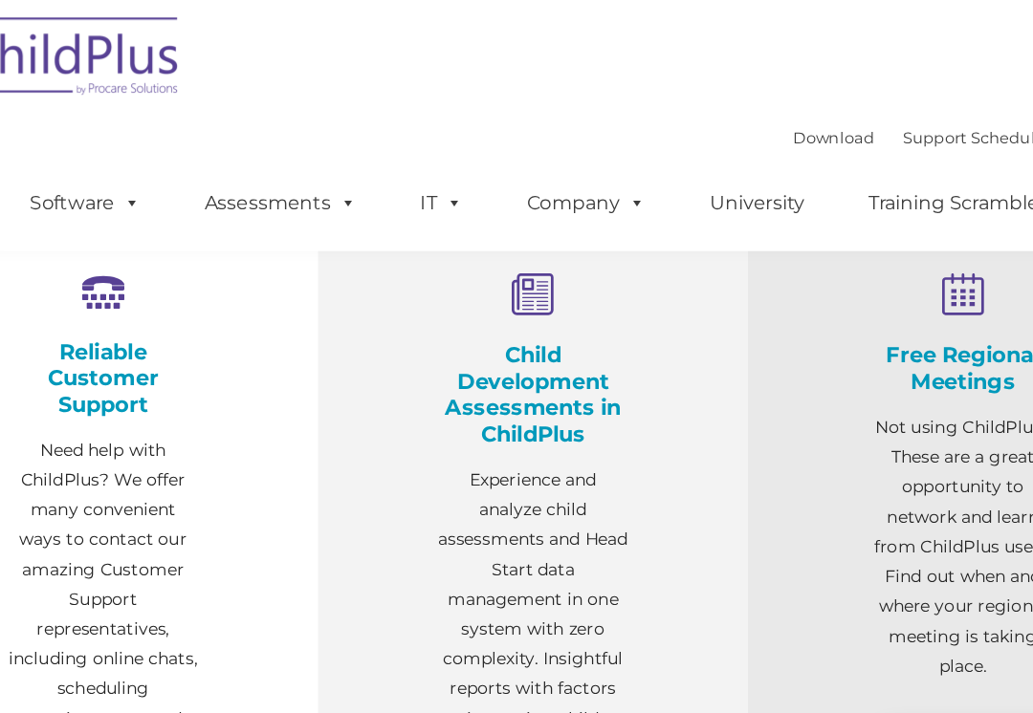
click at [440, 327] on h4 "Child Development Assessments in ChildPlus" at bounding box center [516, 317] width 153 height 84
click at [440, 330] on h4 "Child Development Assessments in ChildPlus" at bounding box center [516, 317] width 153 height 84
click at [440, 339] on h4 "Child Development Assessments in ChildPlus" at bounding box center [516, 317] width 153 height 84
click at [440, 340] on h4 "Child Development Assessments in ChildPlus" at bounding box center [516, 317] width 153 height 84
click at [445, 339] on h4 "Child Development Assessments in ChildPlus" at bounding box center [516, 317] width 153 height 84
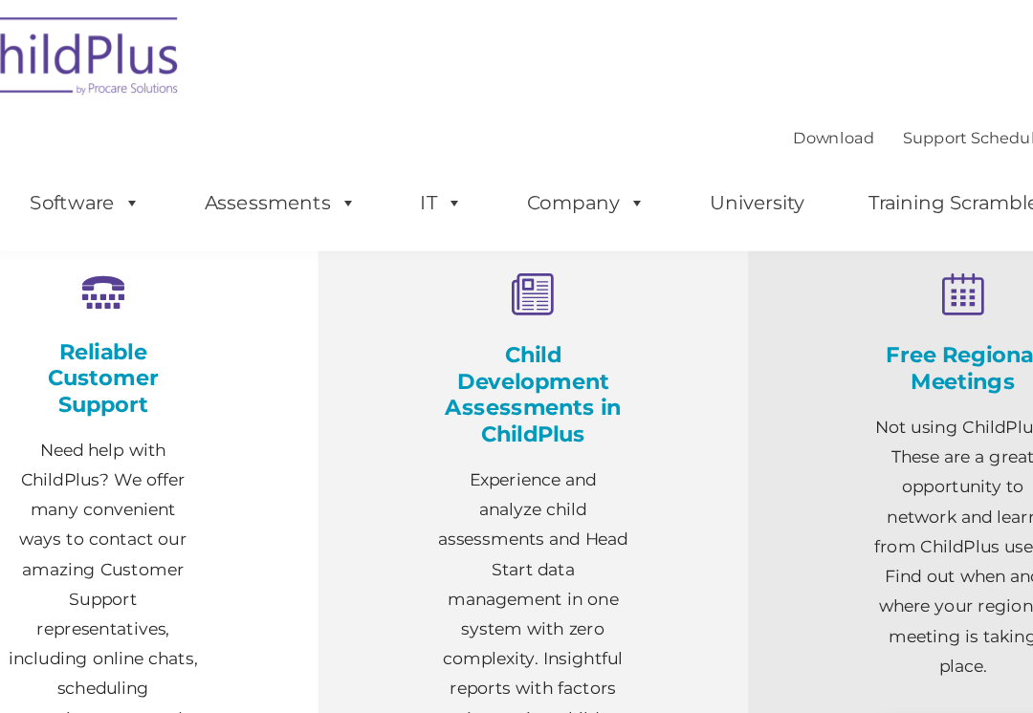
click at [445, 340] on h4 "Child Development Assessments in ChildPlus" at bounding box center [516, 317] width 153 height 84
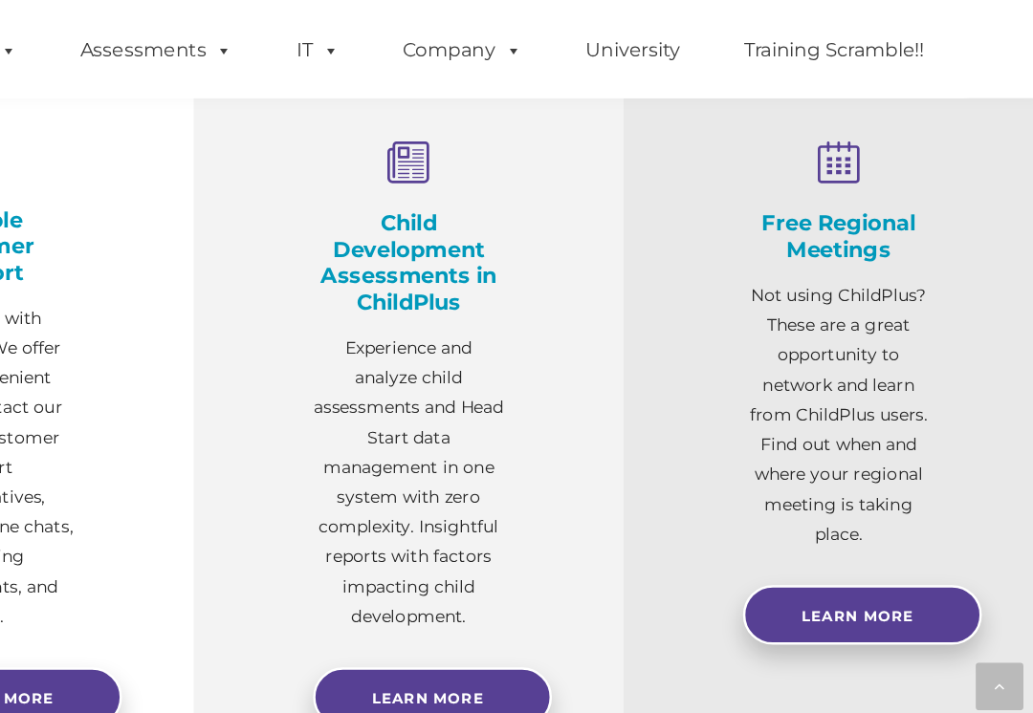
scroll to position [637, 0]
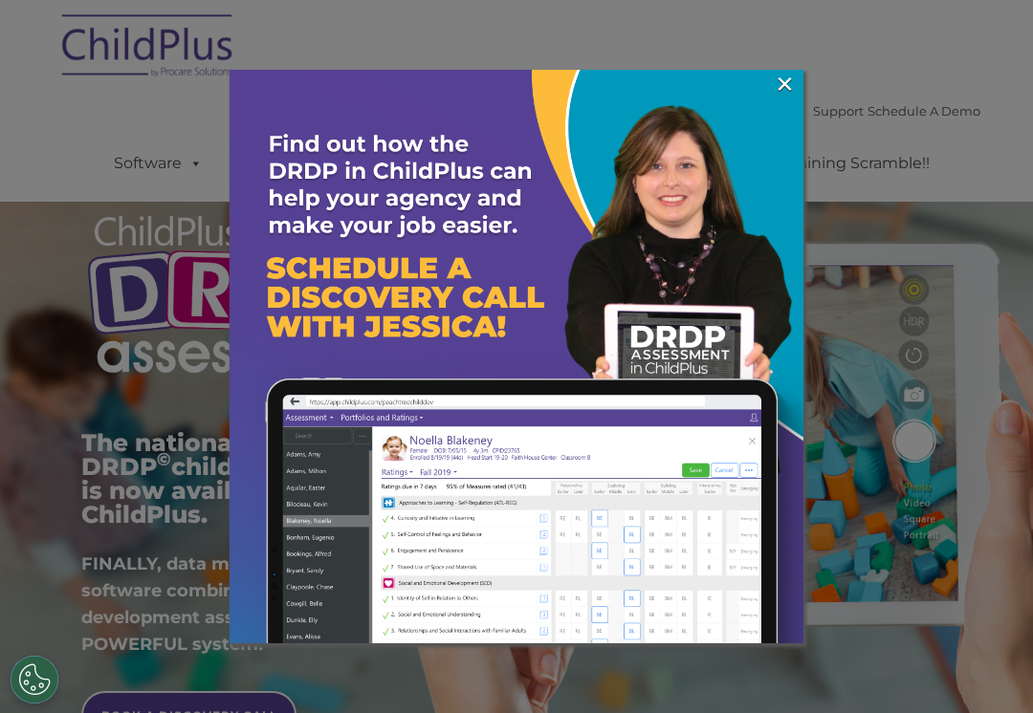
click at [778, 78] on link "×" at bounding box center [785, 84] width 22 height 19
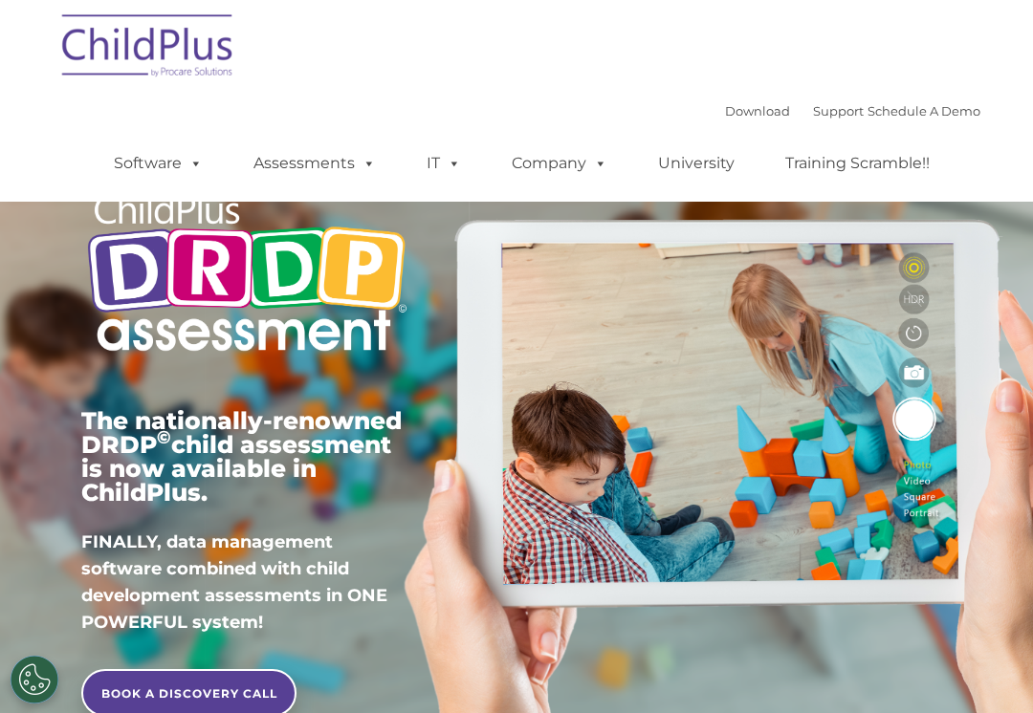
scroll to position [24, 0]
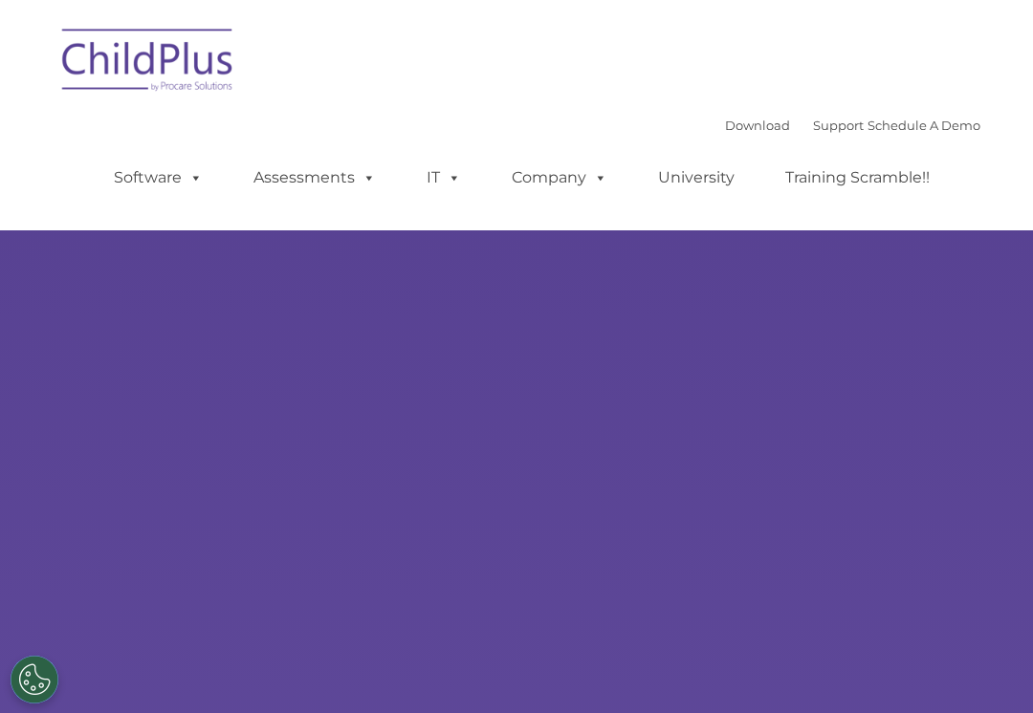
type input ""
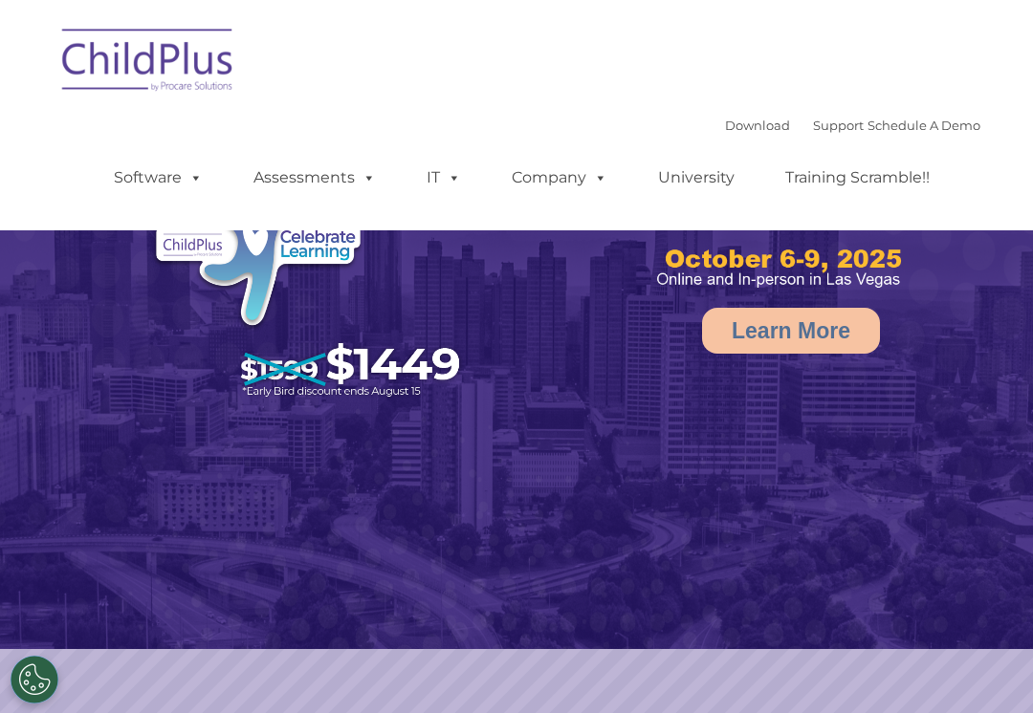
select select "MEDIUM"
click at [992, 376] on rs-arrow at bounding box center [1001, 373] width 38 height 38
